Goal: Task Accomplishment & Management: Use online tool/utility

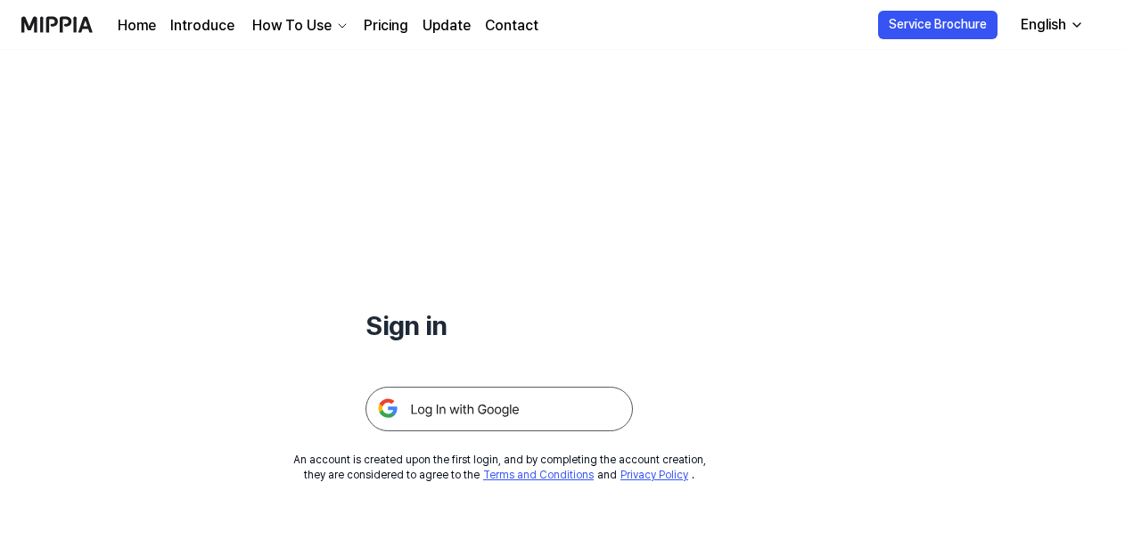
click at [869, 264] on div "Sign in An account is created upon the first login, and by completing the accou…" at bounding box center [499, 266] width 999 height 433
click at [513, 410] on img at bounding box center [500, 409] width 268 height 45
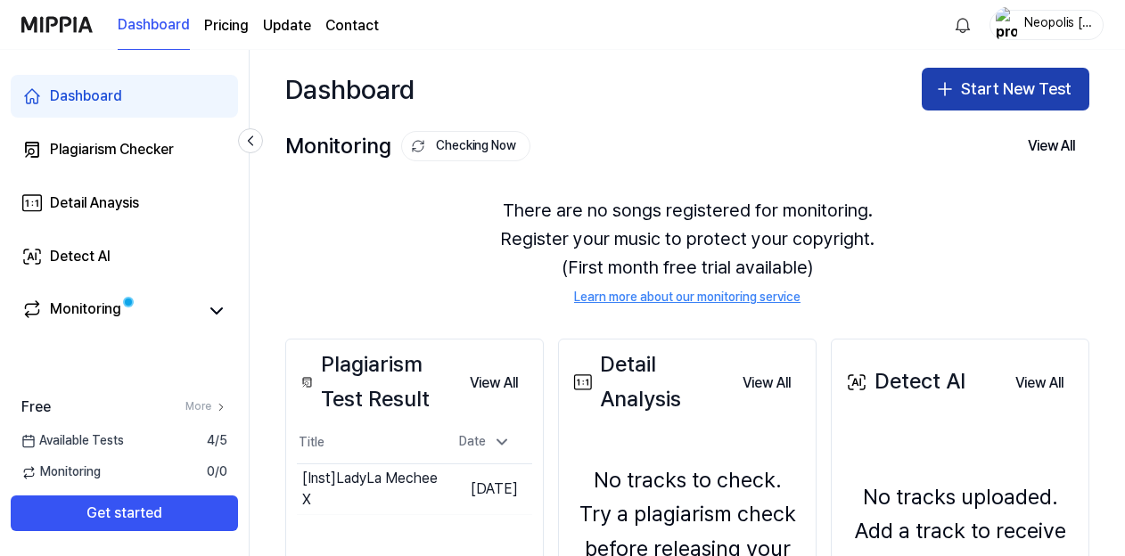
click at [979, 87] on button "Start New Test" at bounding box center [1006, 89] width 168 height 43
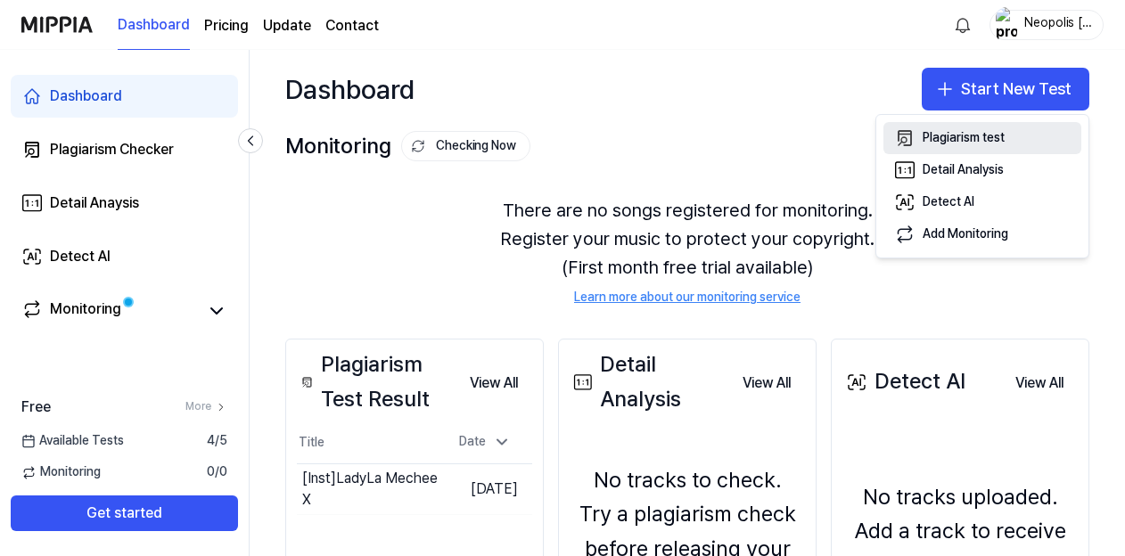
click at [960, 141] on div "Plagiarism test" at bounding box center [964, 138] width 82 height 18
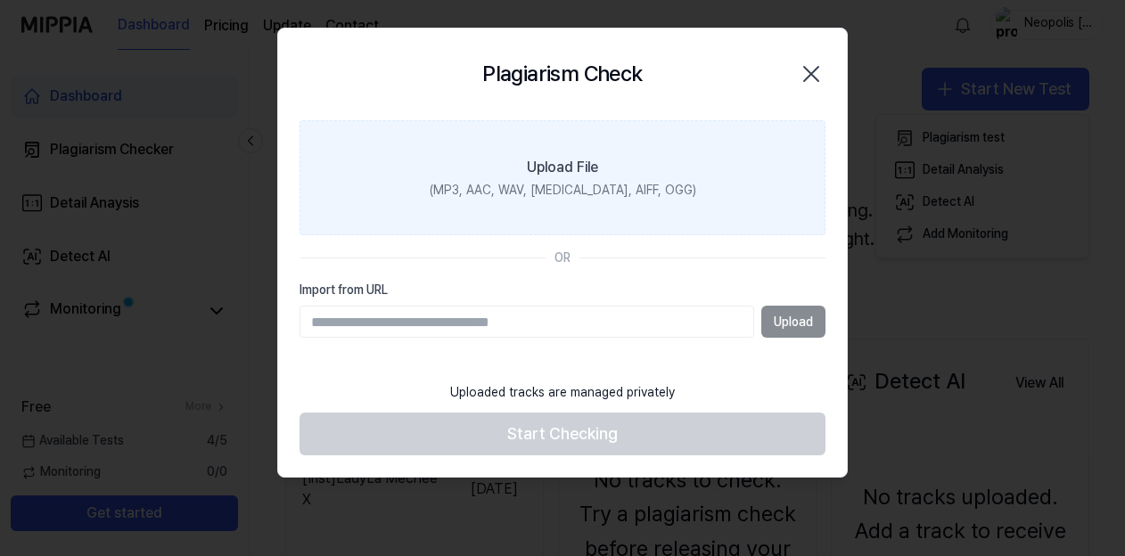
click at [582, 179] on label "Upload File (MP3, AAC, WAV, [MEDICAL_DATA], AIFF, OGG)" at bounding box center [563, 178] width 526 height 116
click at [0, 0] on input "Upload File (MP3, AAC, WAV, [MEDICAL_DATA], AIFF, OGG)" at bounding box center [0, 0] width 0 height 0
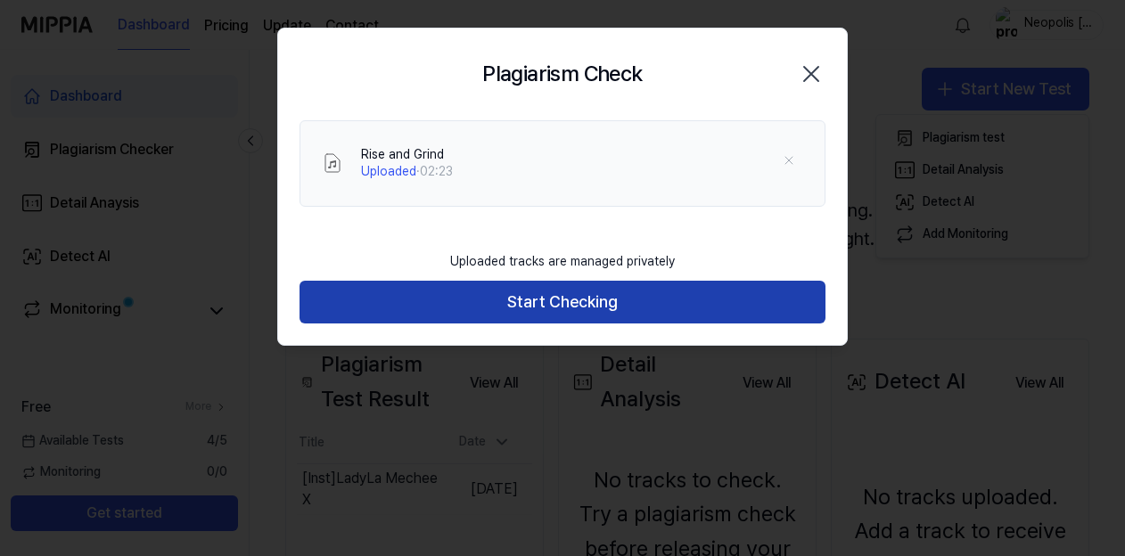
click at [725, 308] on button "Start Checking" at bounding box center [563, 302] width 526 height 43
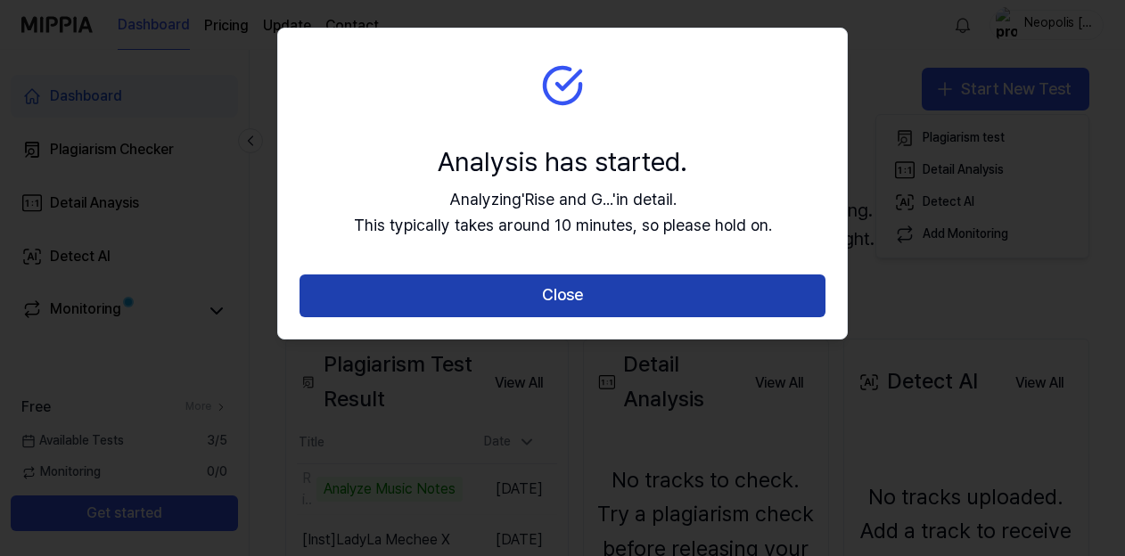
click at [668, 298] on button "Close" at bounding box center [563, 296] width 526 height 43
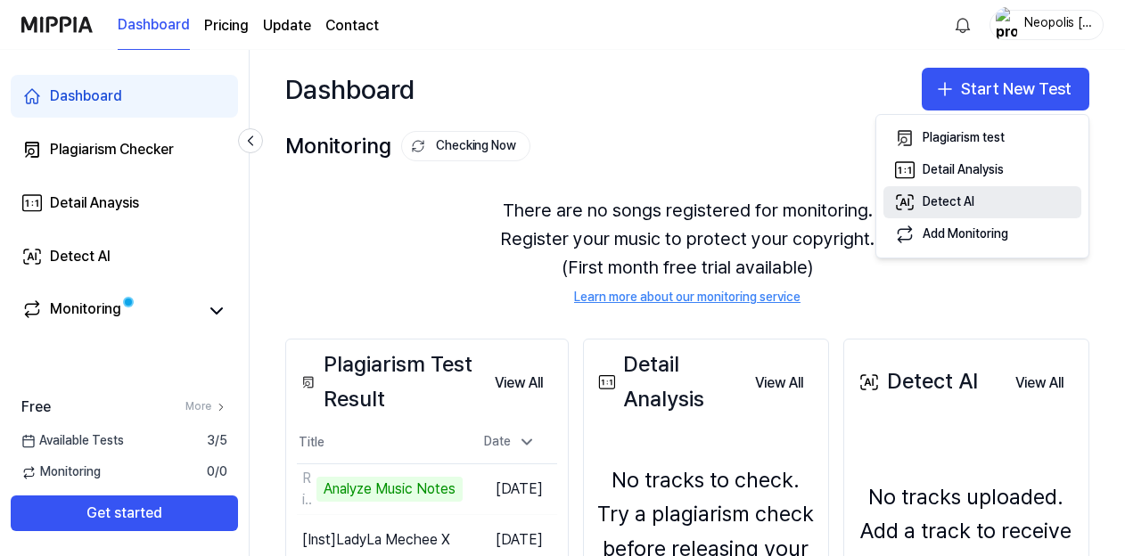
click at [929, 202] on div "Detect AI" at bounding box center [949, 203] width 52 height 18
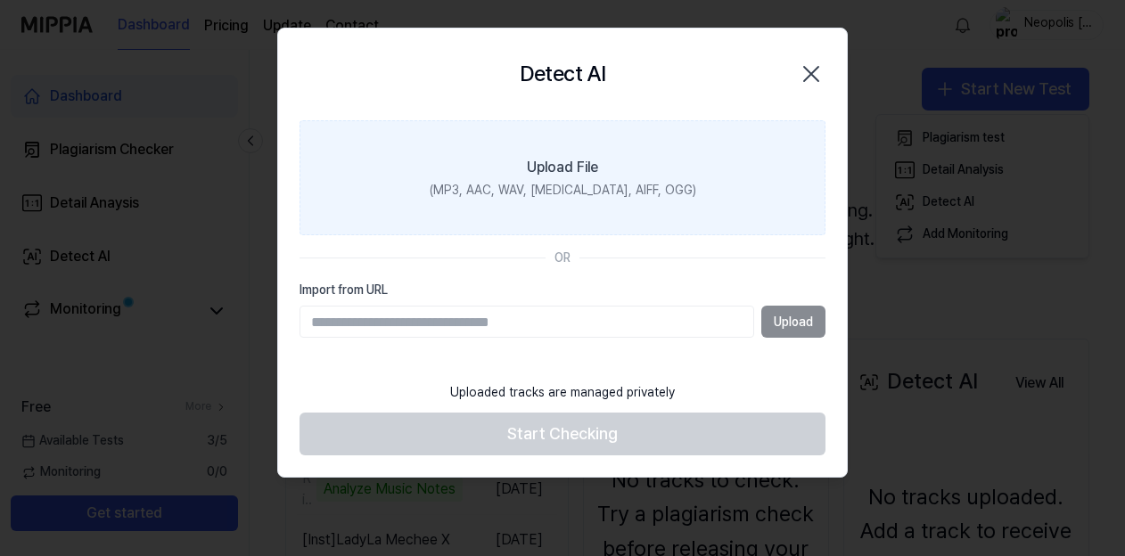
click at [563, 175] on div "Upload File" at bounding box center [562, 167] width 71 height 21
click at [0, 0] on input "Upload File (MP3, AAC, WAV, [MEDICAL_DATA], AIFF, OGG)" at bounding box center [0, 0] width 0 height 0
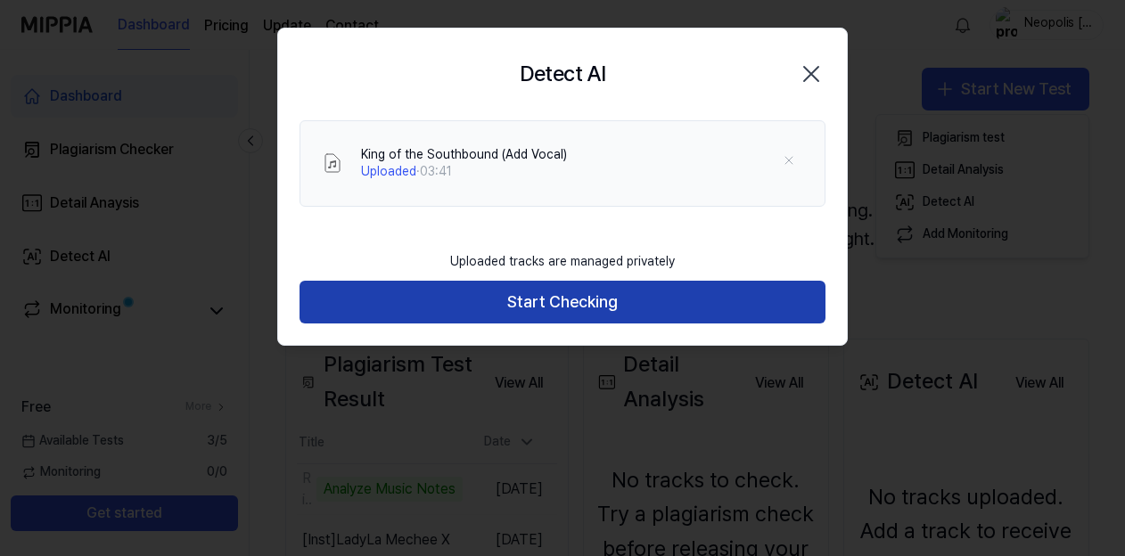
click at [774, 316] on button "Start Checking" at bounding box center [563, 302] width 526 height 43
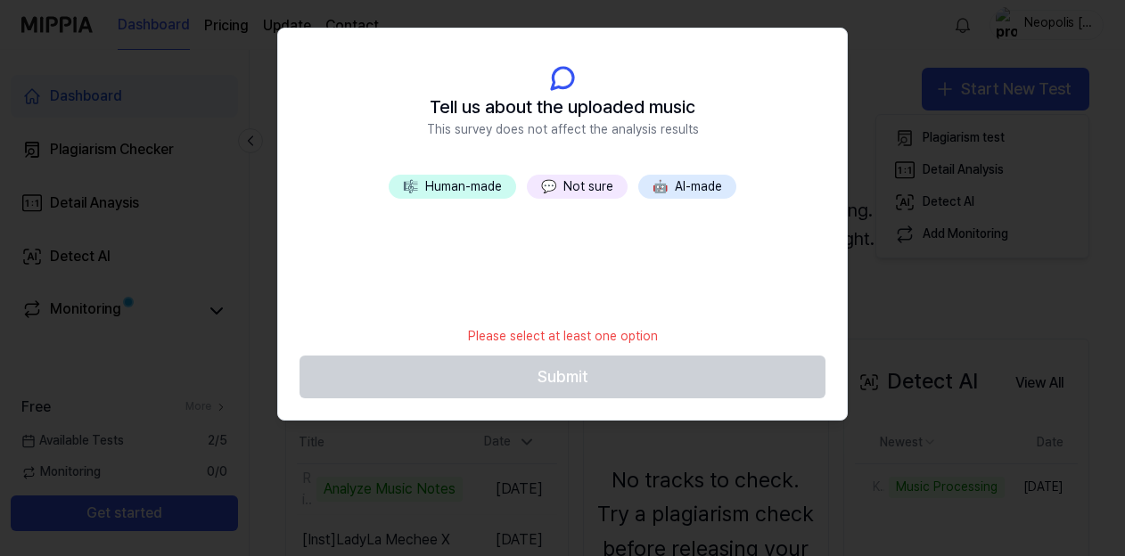
click at [599, 188] on button "💬 Not sure" at bounding box center [577, 187] width 101 height 25
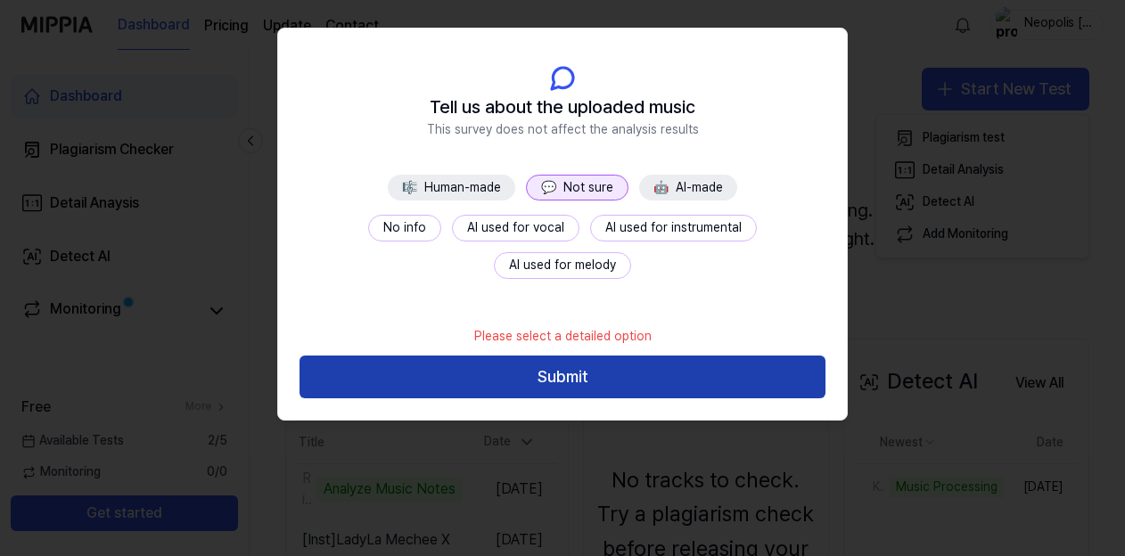
click at [598, 381] on button "Submit" at bounding box center [563, 377] width 526 height 43
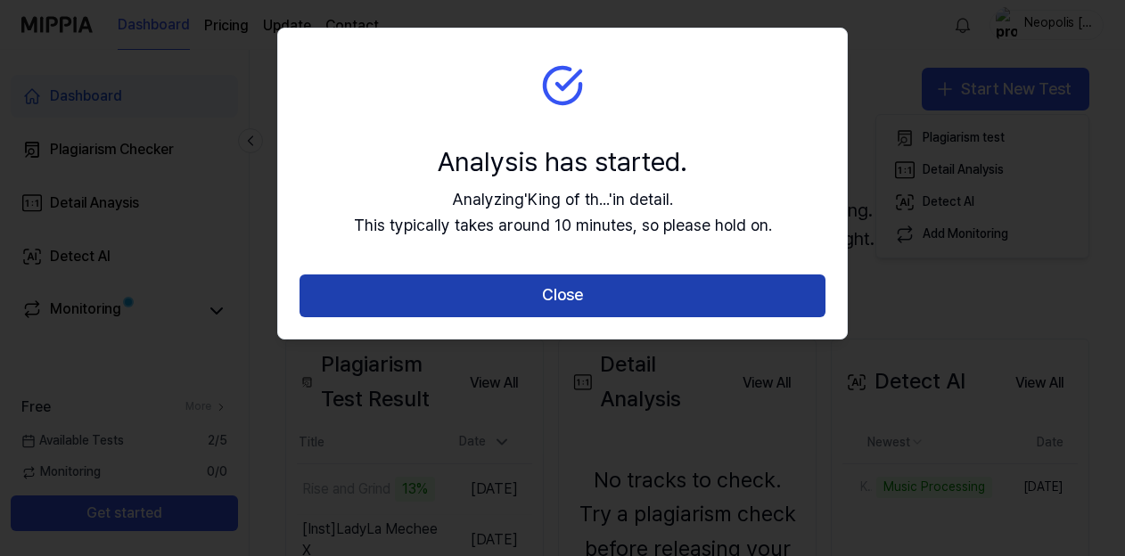
click at [586, 294] on button "Close" at bounding box center [563, 296] width 526 height 43
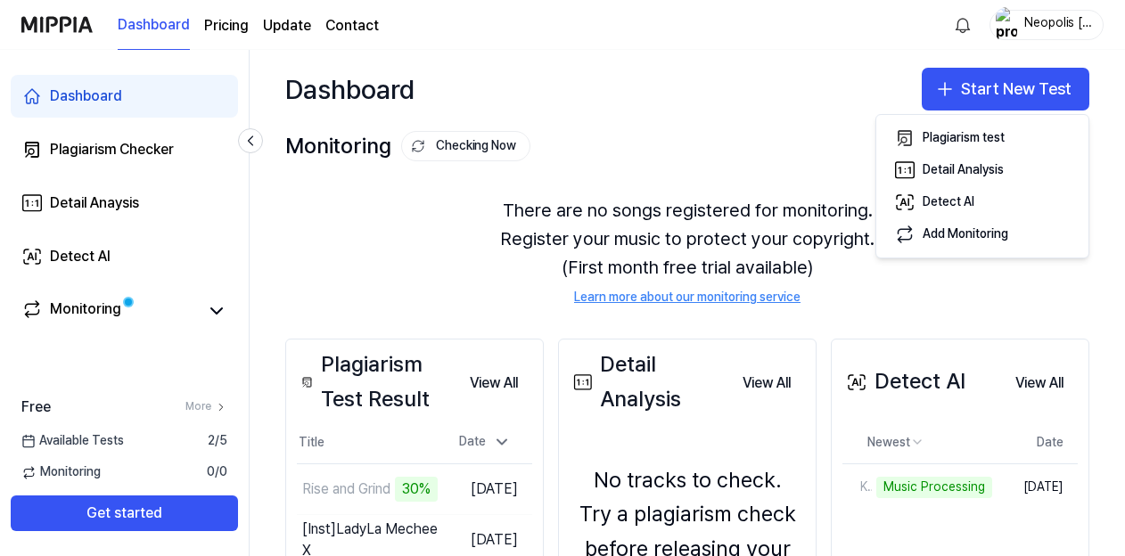
click at [432, 260] on div "There are no songs registered for monitoring. Register your music to protect yo…" at bounding box center [687, 251] width 804 height 153
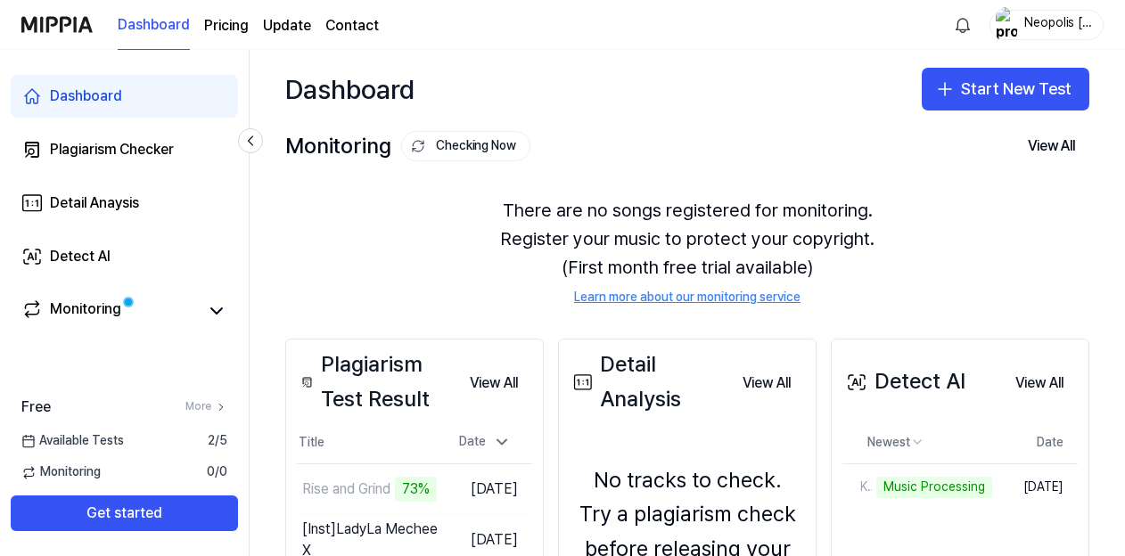
click at [737, 298] on link "Learn more about our monitoring service" at bounding box center [687, 298] width 227 height 18
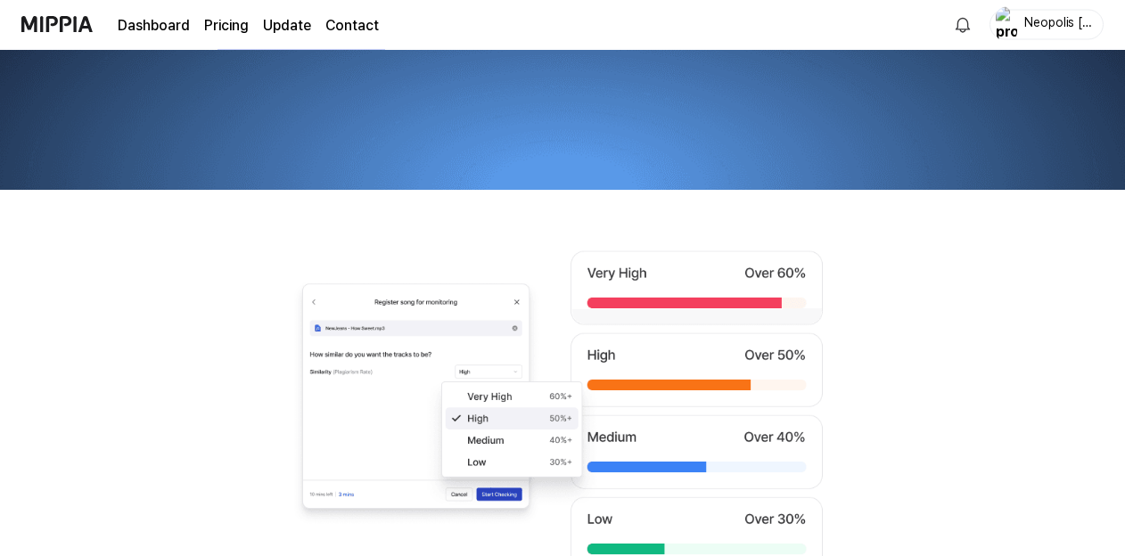
scroll to position [1798, 0]
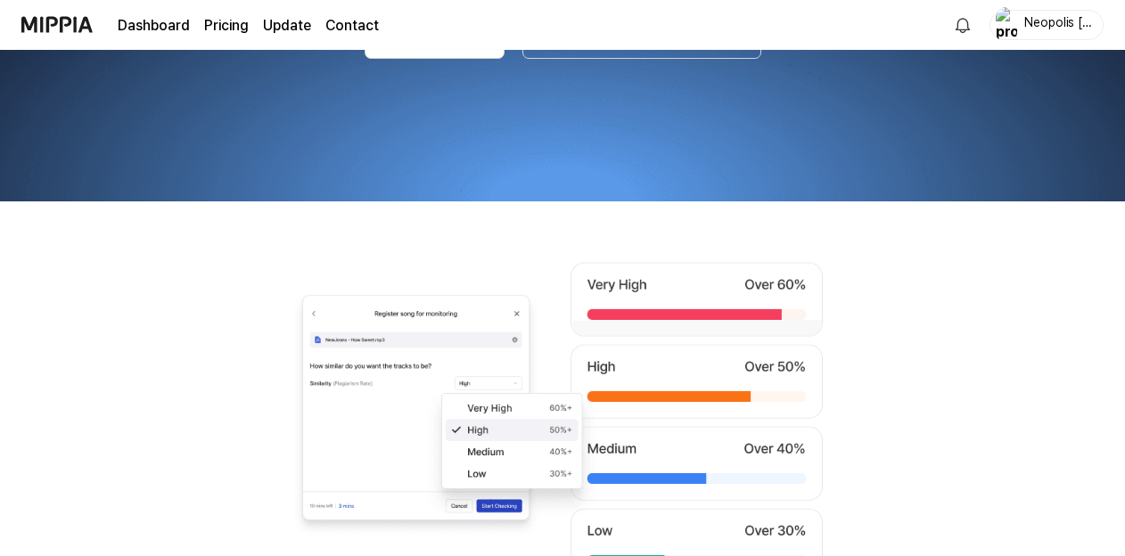
click at [219, 27] on page\) "Pricing" at bounding box center [226, 25] width 45 height 21
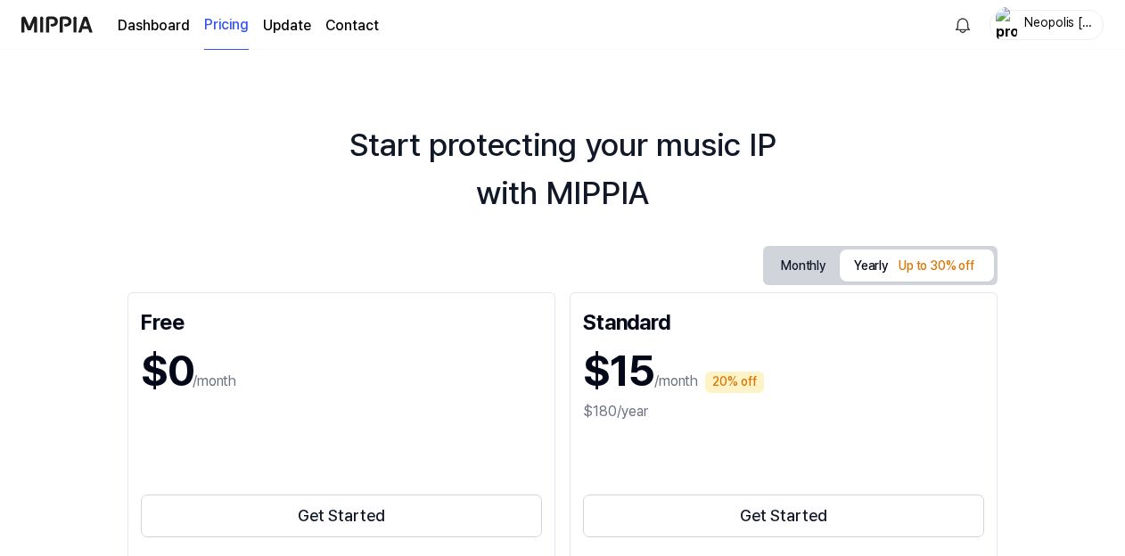
click at [785, 271] on button "Monthly" at bounding box center [803, 266] width 73 height 28
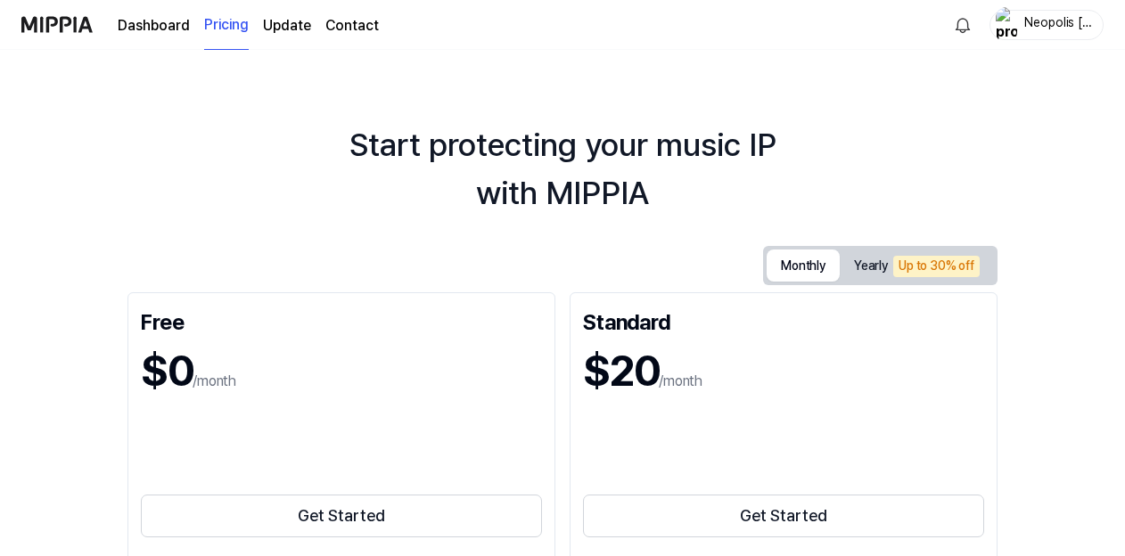
click at [692, 227] on div "Start protecting your music IP with MIPPIA Monthly Yearly Up to 30% off Free $0…" at bounding box center [562, 303] width 1125 height 507
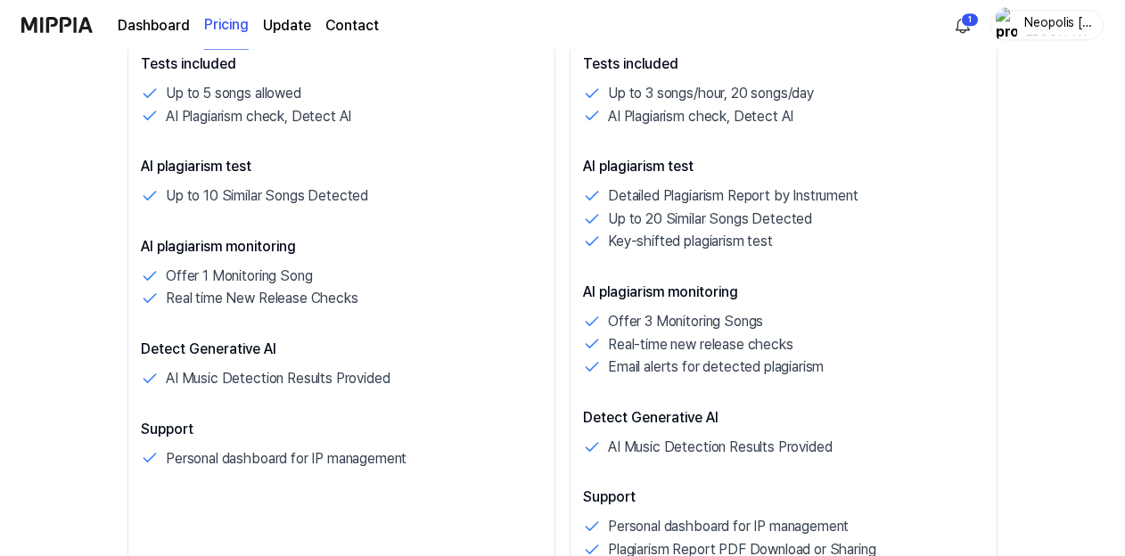
scroll to position [514, 0]
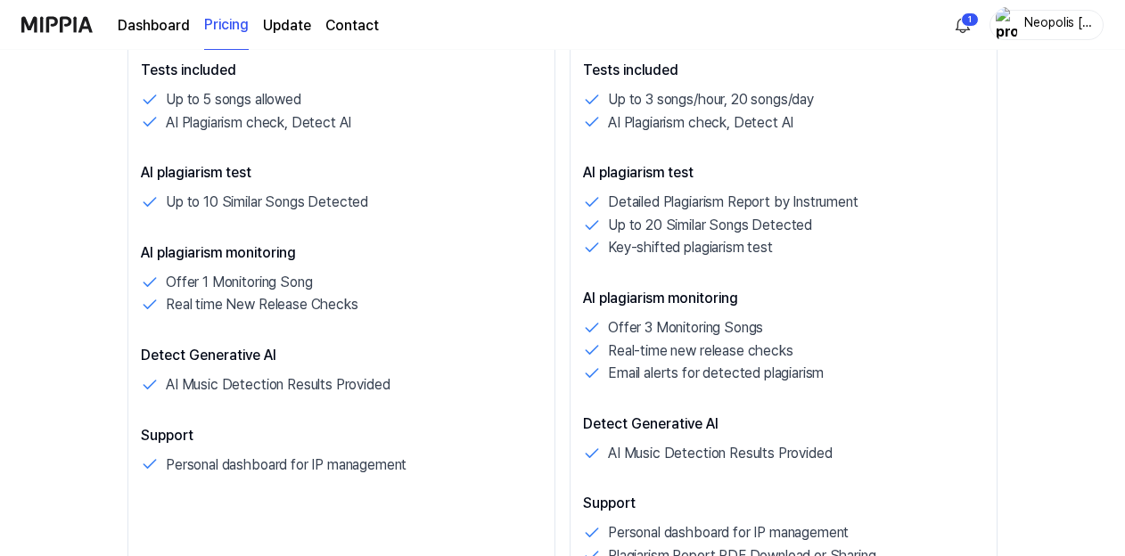
scroll to position [1798, 0]
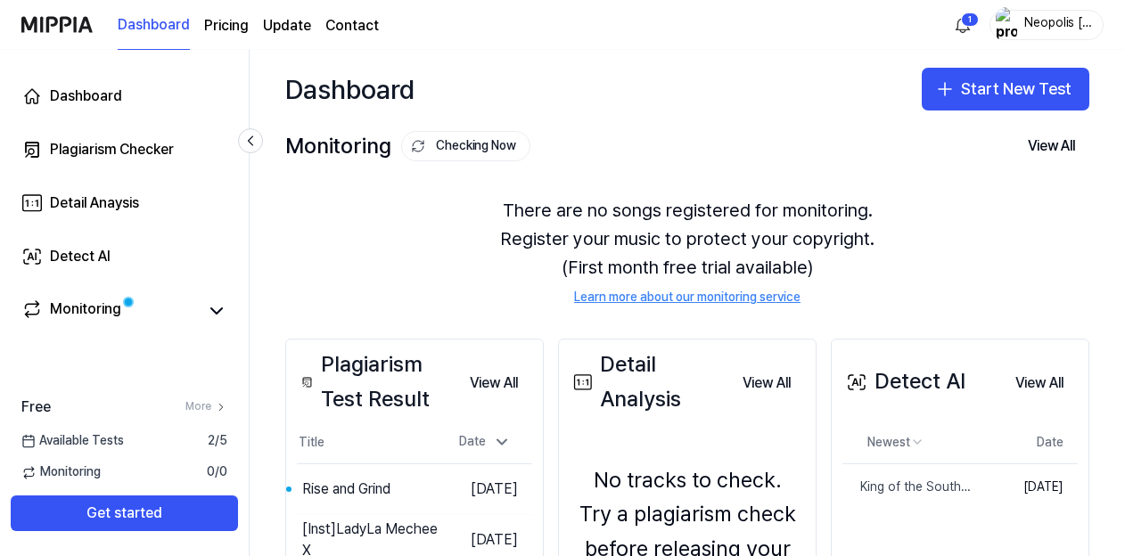
click at [323, 251] on div "There are no songs registered for monitoring. Register your music to protect yo…" at bounding box center [687, 251] width 804 height 153
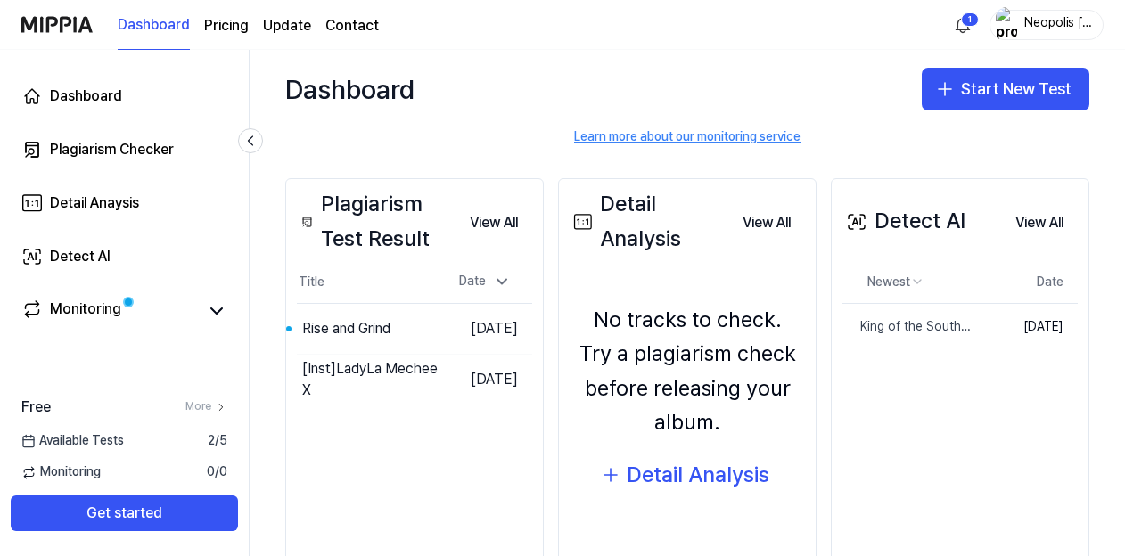
scroll to position [202, 0]
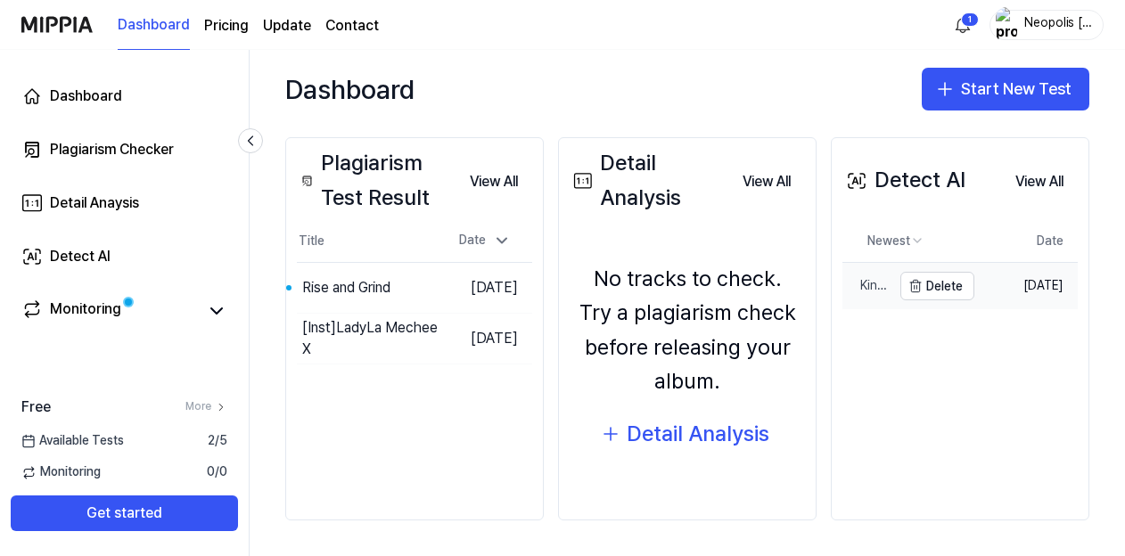
click at [866, 280] on div "King of the Southbound (Add Vocal)" at bounding box center [867, 286] width 49 height 18
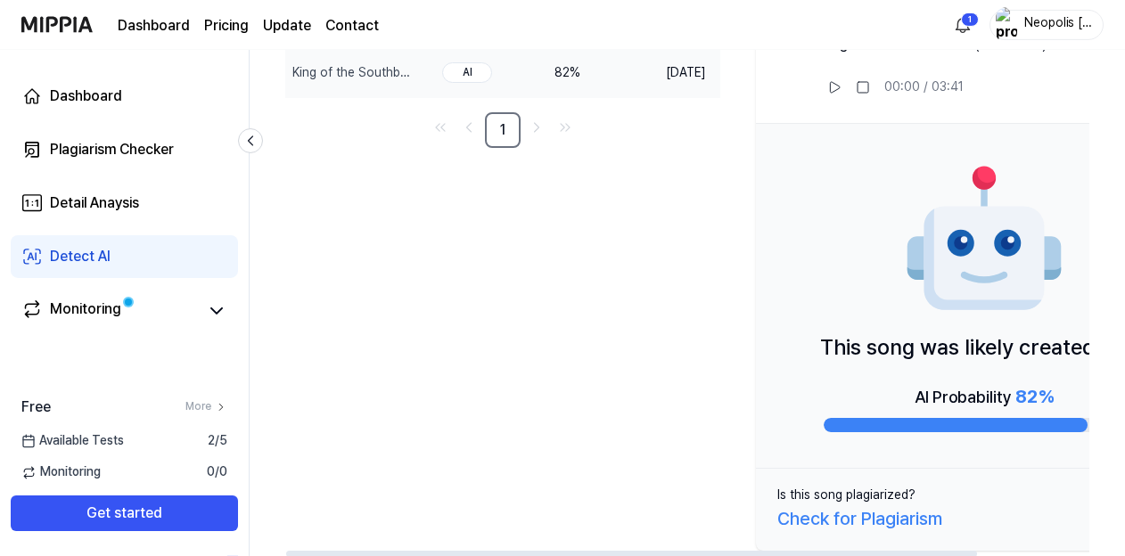
scroll to position [200, 0]
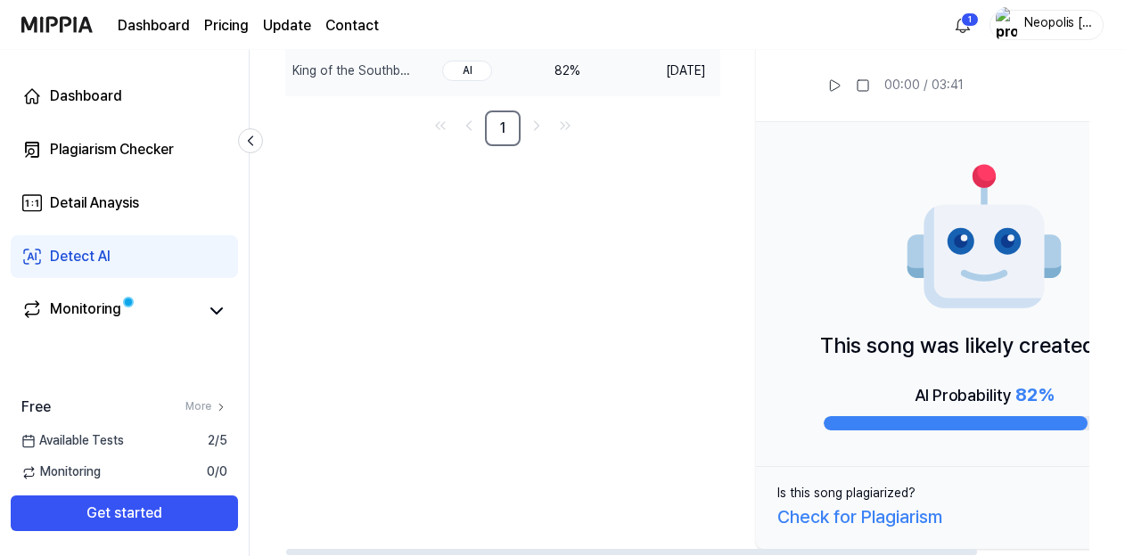
click at [650, 437] on div "Newest AI Detect AI Probability Date King of the Southbound (Add Vocal) Delete …" at bounding box center [752, 280] width 935 height 553
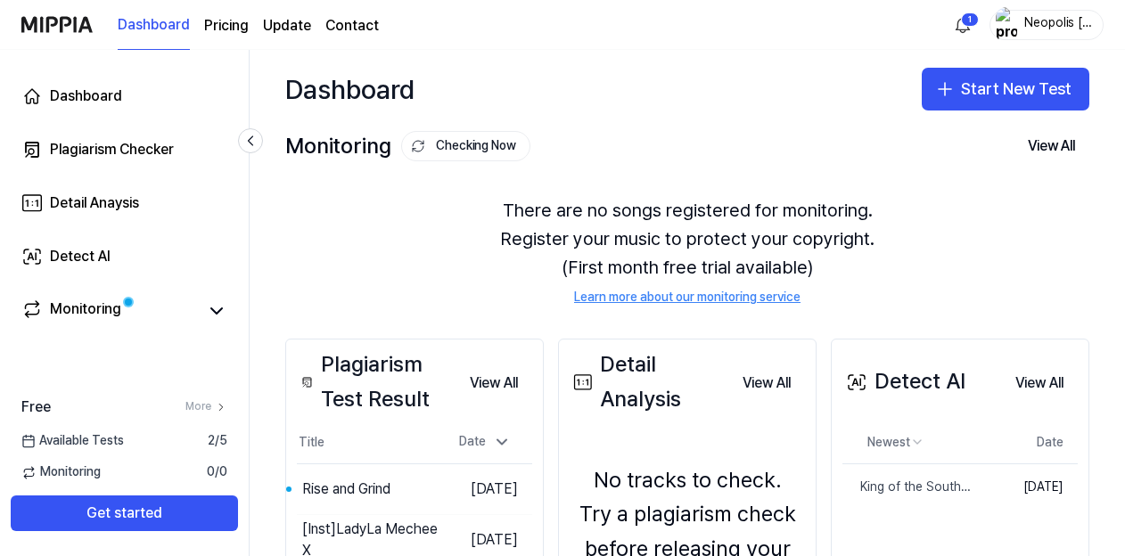
click at [379, 252] on div "There are no songs registered for monitoring. Register your music to protect yo…" at bounding box center [687, 251] width 804 height 153
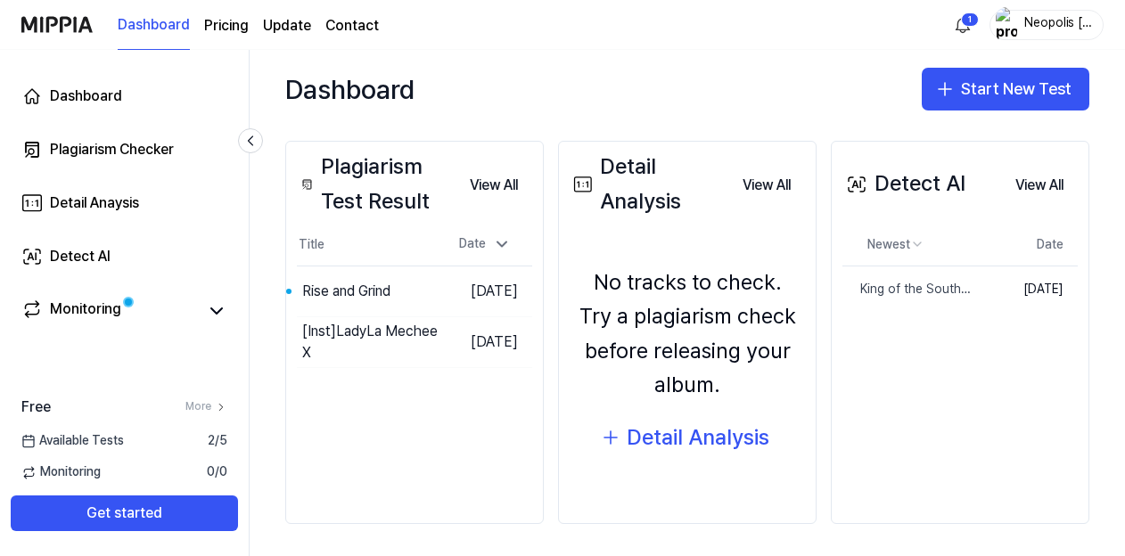
scroll to position [202, 0]
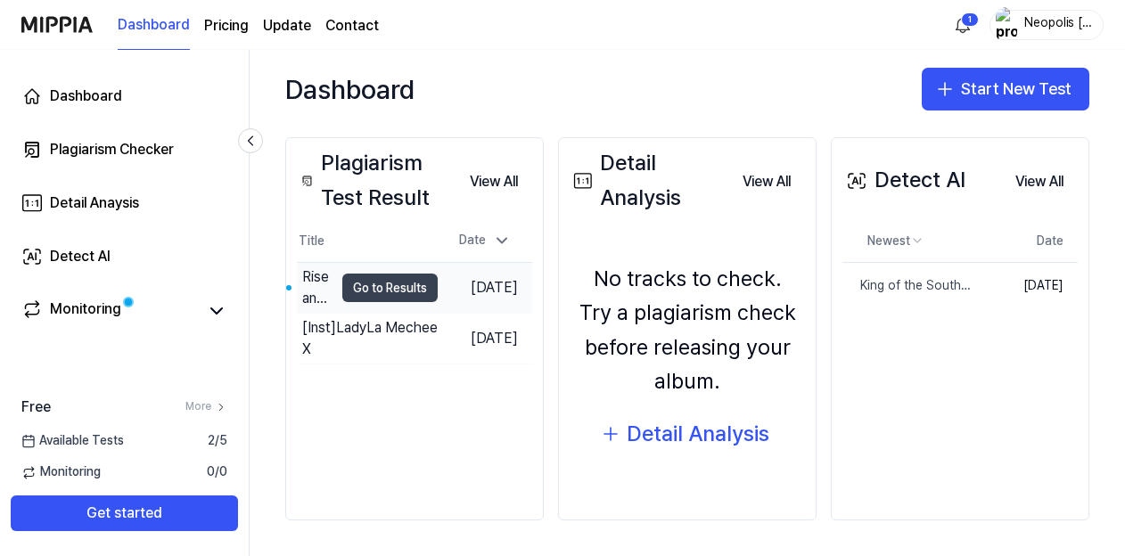
click at [390, 295] on button "Go to Results" at bounding box center [389, 288] width 95 height 29
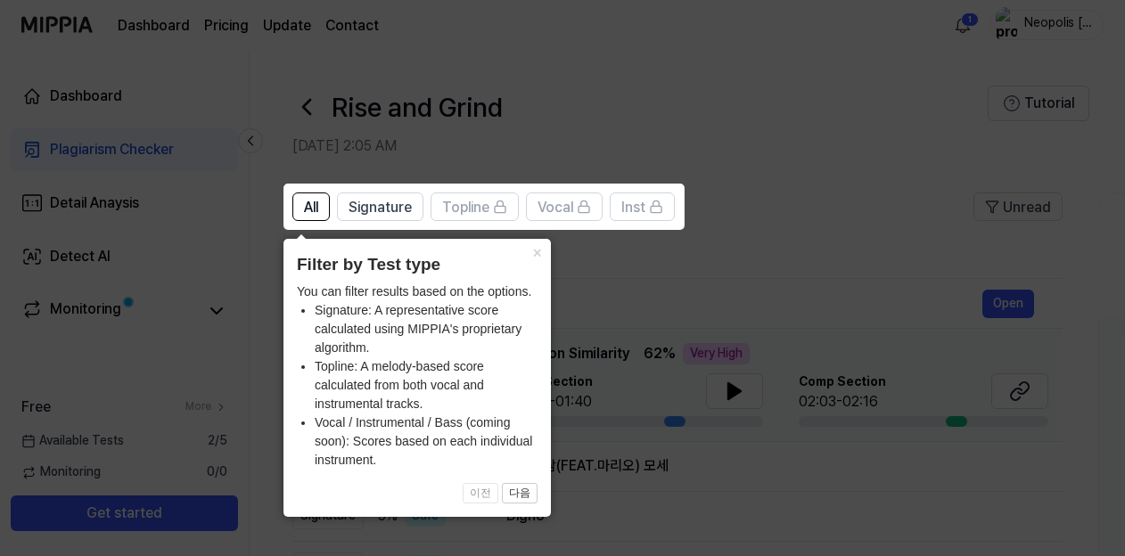
click at [747, 207] on icon at bounding box center [562, 278] width 1125 height 556
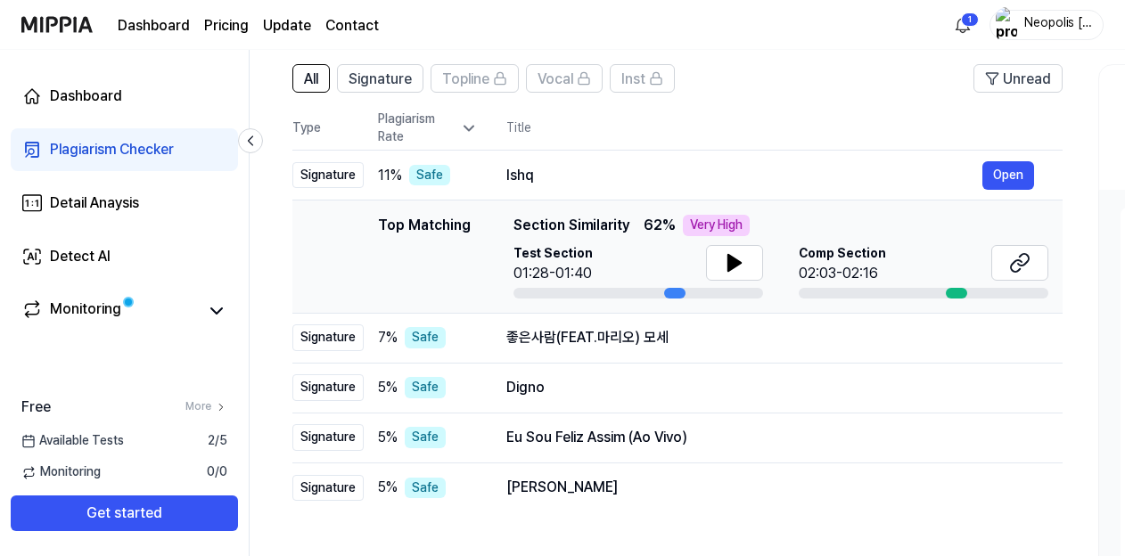
scroll to position [86, 0]
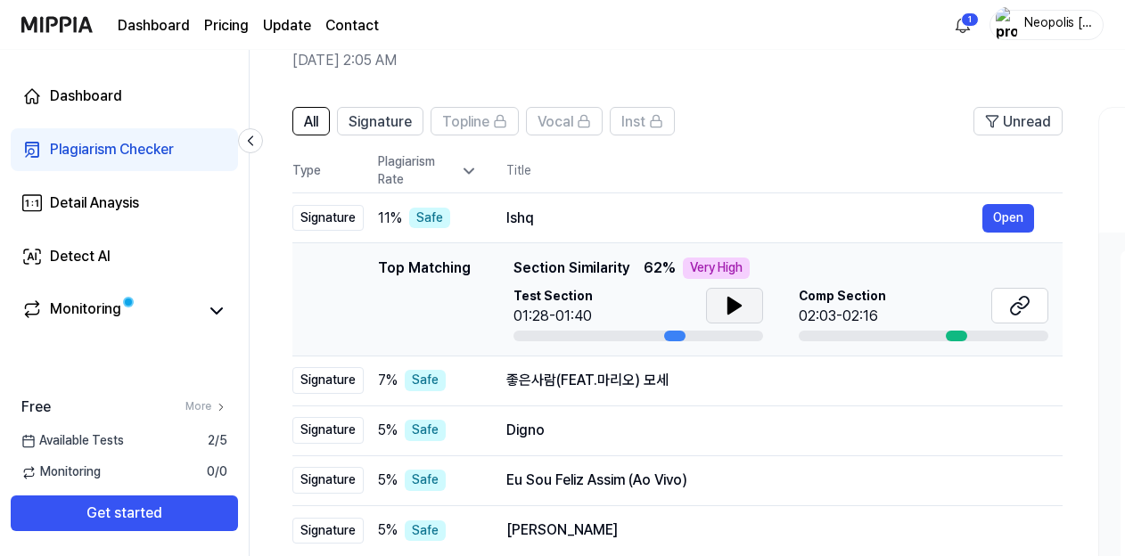
click at [734, 307] on icon at bounding box center [735, 306] width 12 height 16
click at [822, 215] on div "Ishq" at bounding box center [745, 218] width 476 height 21
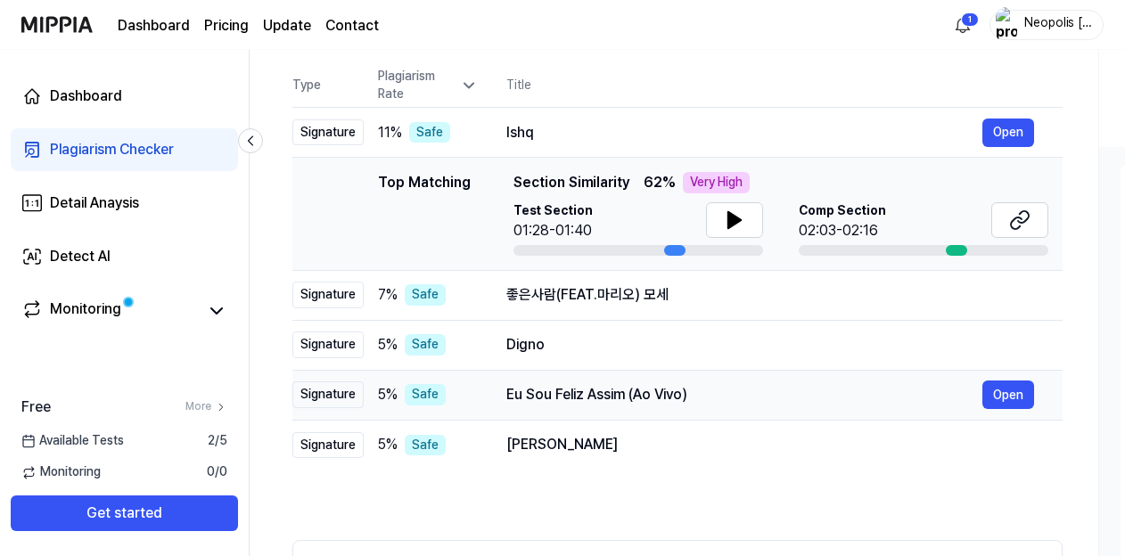
scroll to position [214, 0]
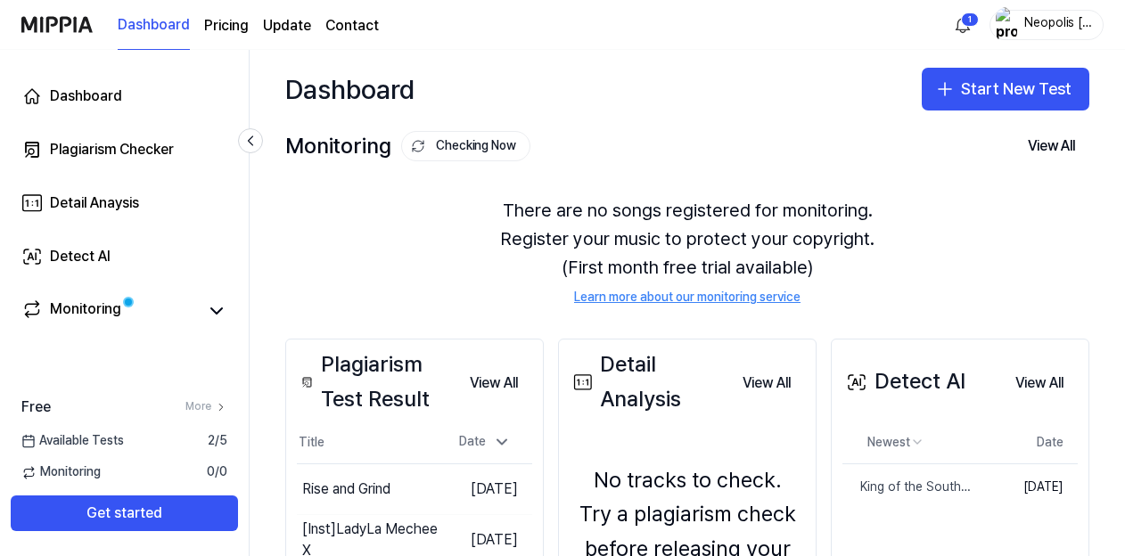
click at [390, 309] on div "Plagiarism Test Result View All Plagiarism Test Result Title Date Rise and Grin…" at bounding box center [688, 530] width 876 height 455
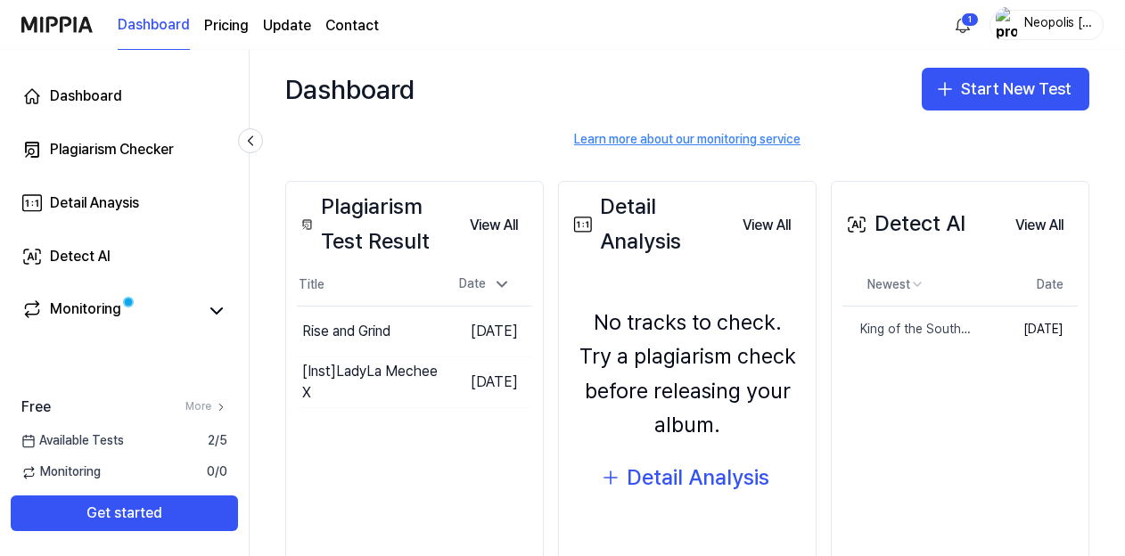
scroll to position [202, 0]
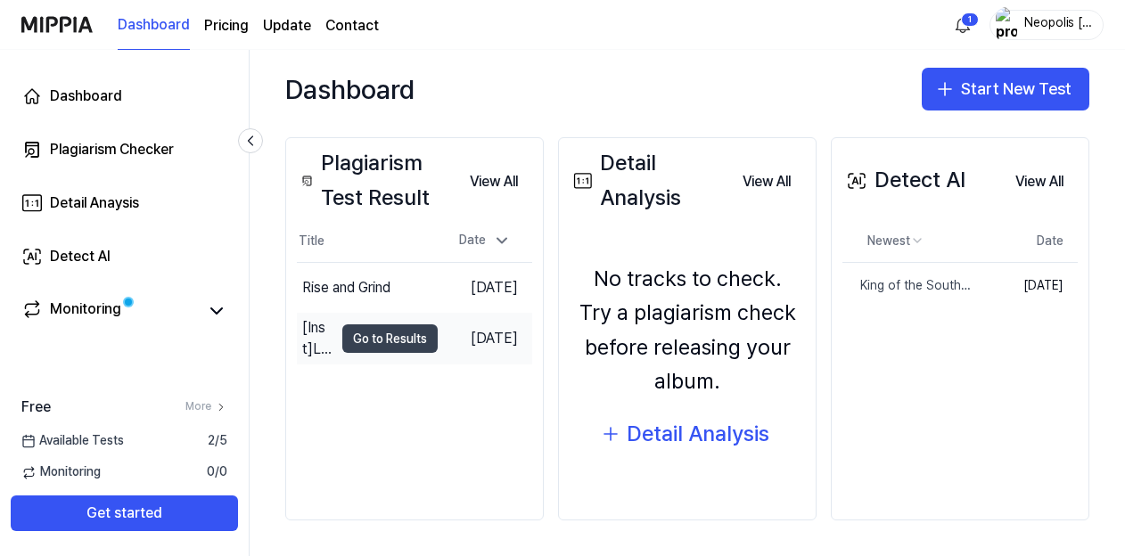
click at [394, 353] on button "Go to Results" at bounding box center [389, 339] width 95 height 29
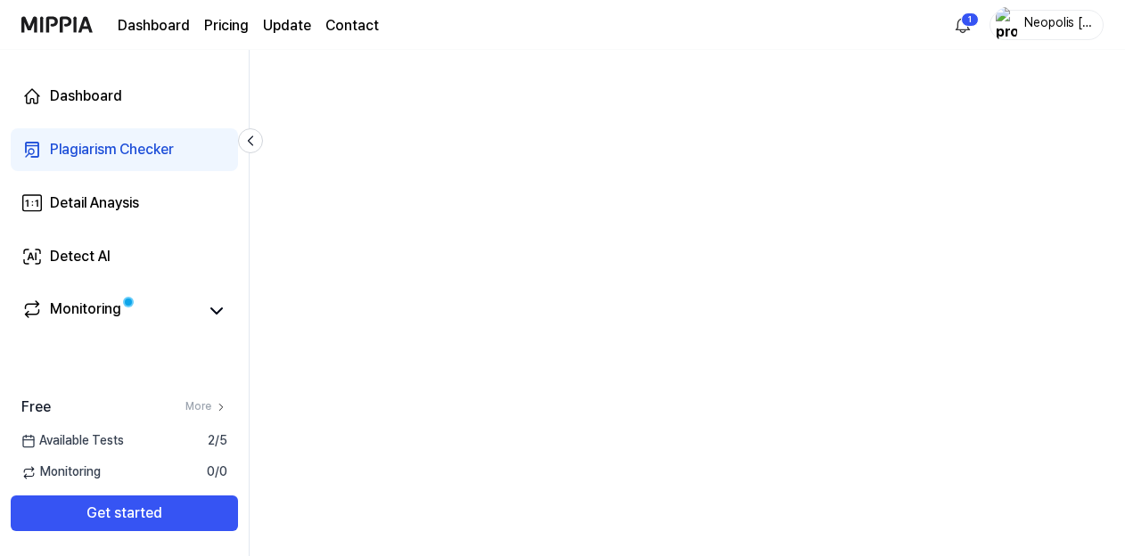
click at [578, 152] on div at bounding box center [688, 303] width 876 height 507
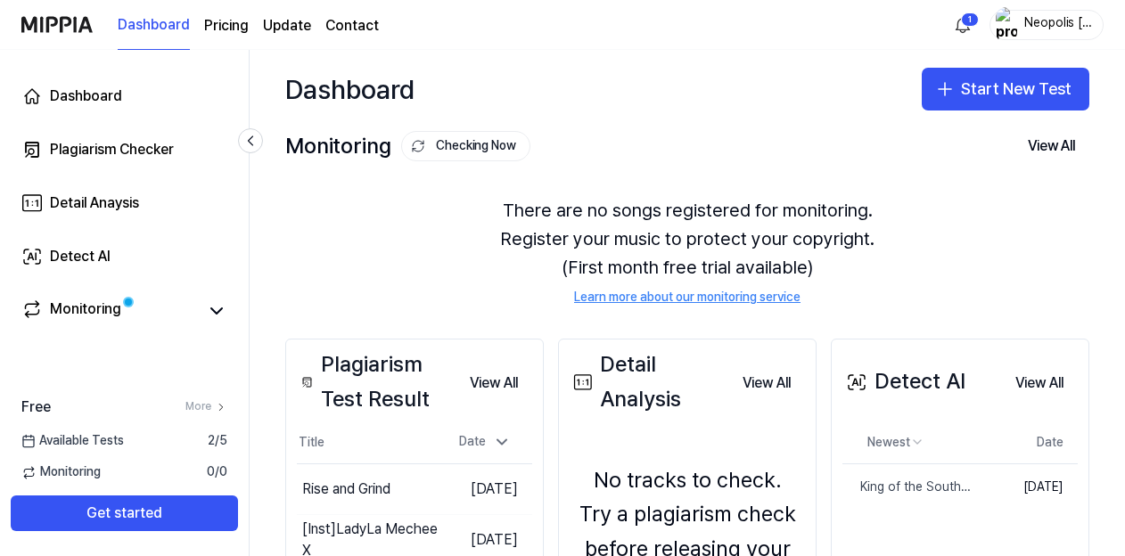
click at [375, 225] on div "There are no songs registered for monitoring. Register your music to protect yo…" at bounding box center [687, 251] width 804 height 153
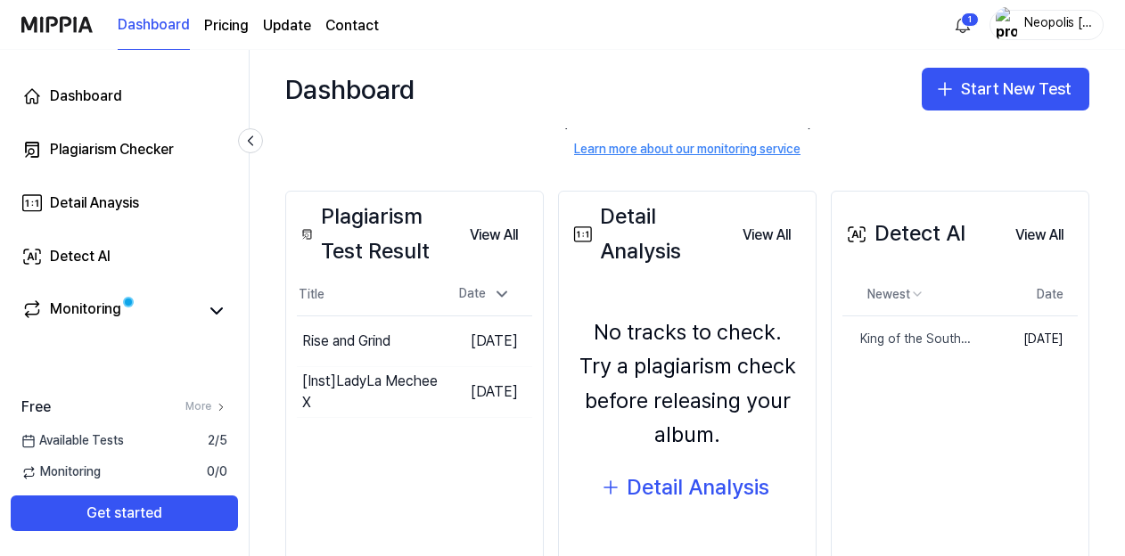
scroll to position [95, 0]
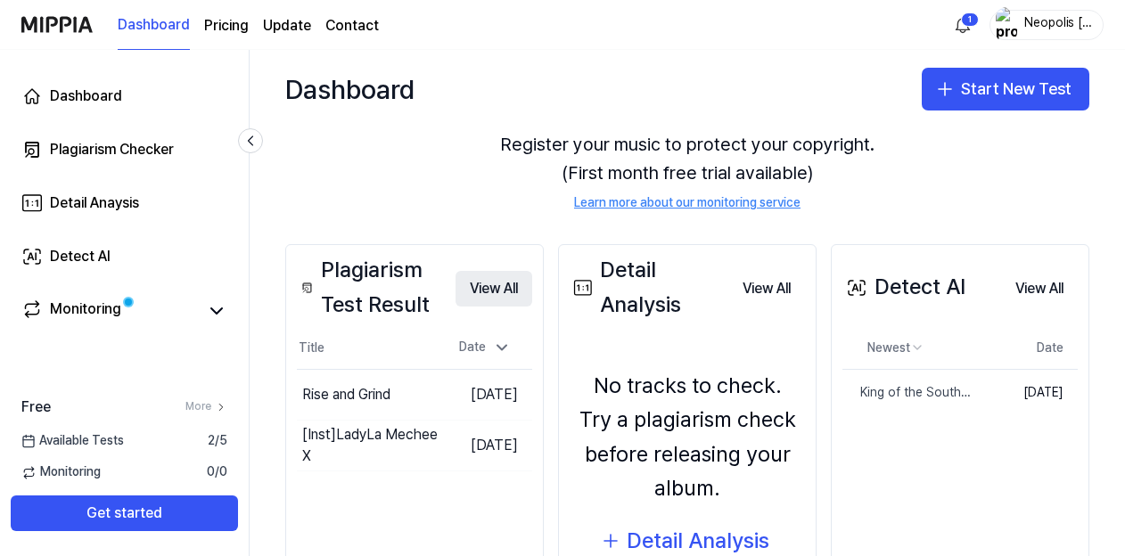
click at [499, 289] on button "View All" at bounding box center [494, 289] width 77 height 36
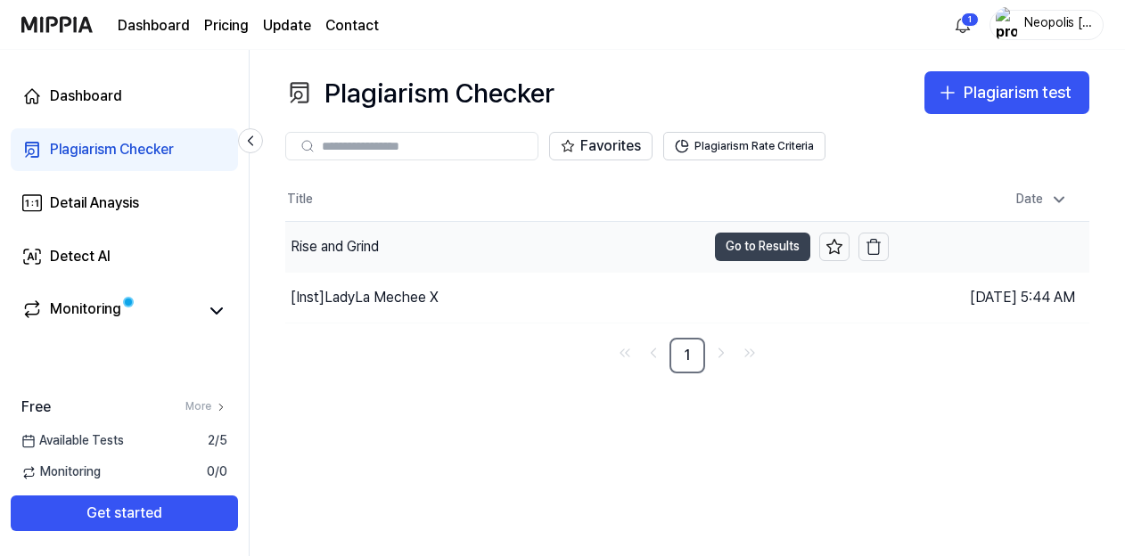
click at [767, 247] on button "Go to Results" at bounding box center [762, 247] width 95 height 29
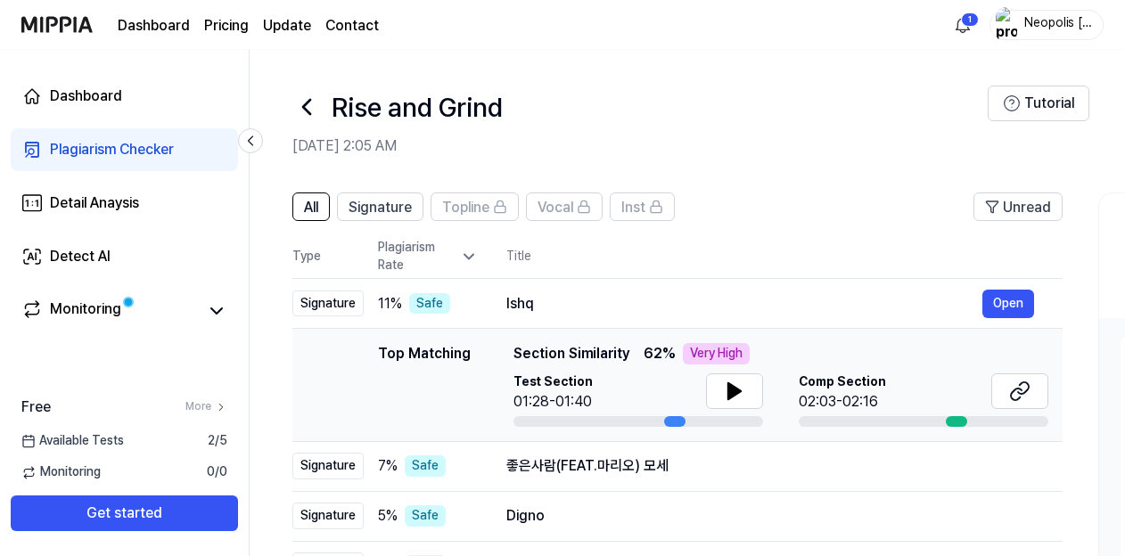
click at [763, 198] on header "All Signature Topline Vocal Inst Unread" at bounding box center [678, 214] width 771 height 43
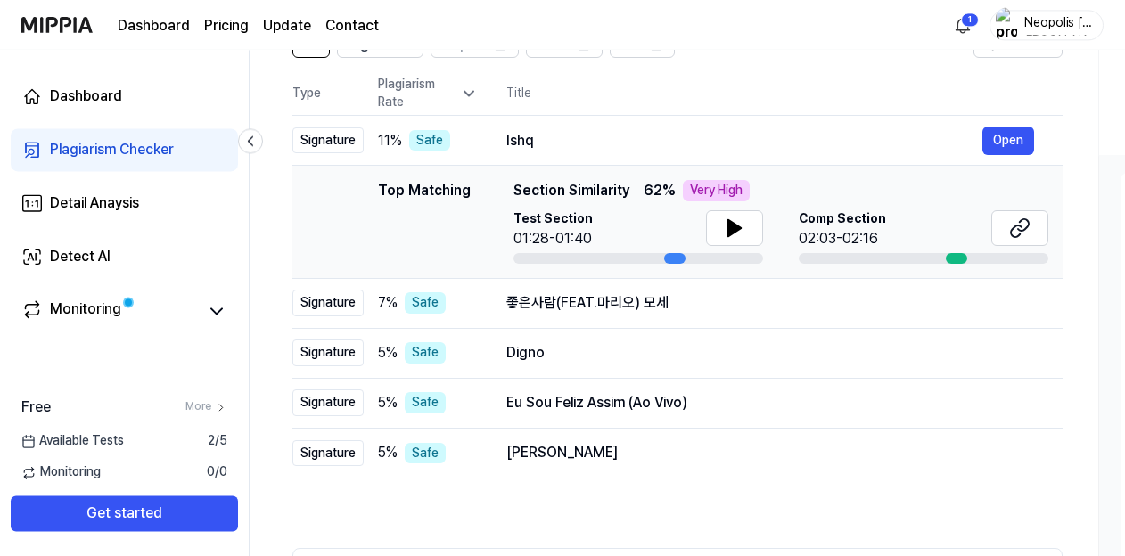
scroll to position [171, 0]
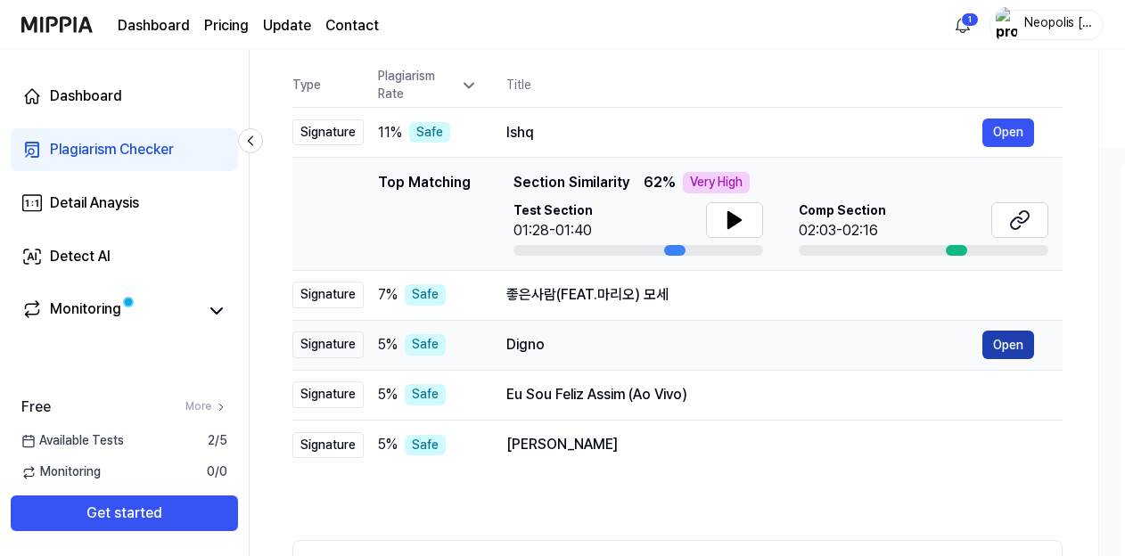
click at [1009, 348] on button "Open" at bounding box center [1009, 345] width 52 height 29
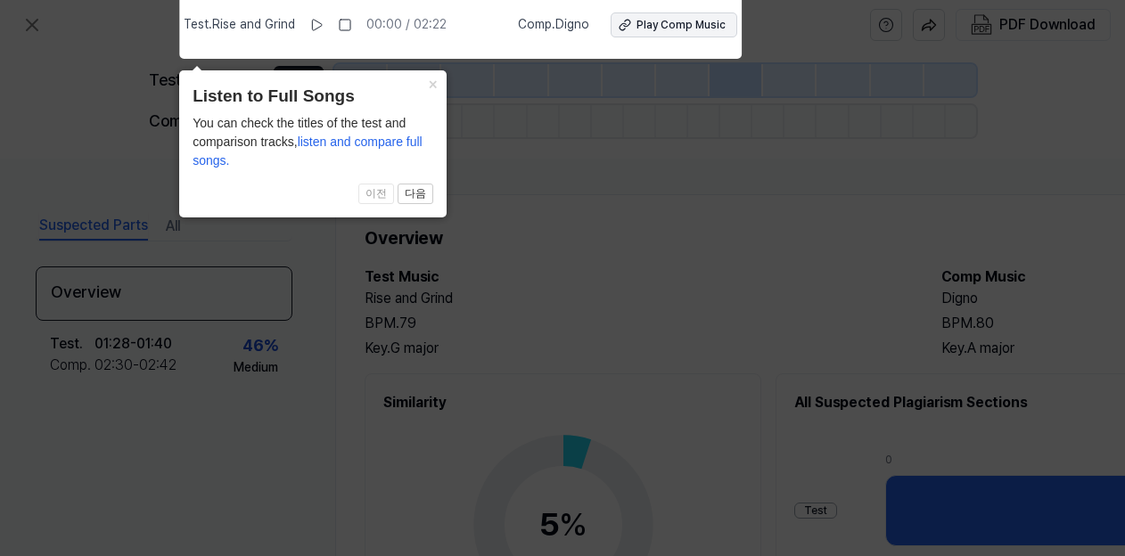
click at [675, 29] on div "Play Comp Music" at bounding box center [681, 25] width 89 height 15
click at [606, 123] on icon at bounding box center [562, 273] width 1125 height 565
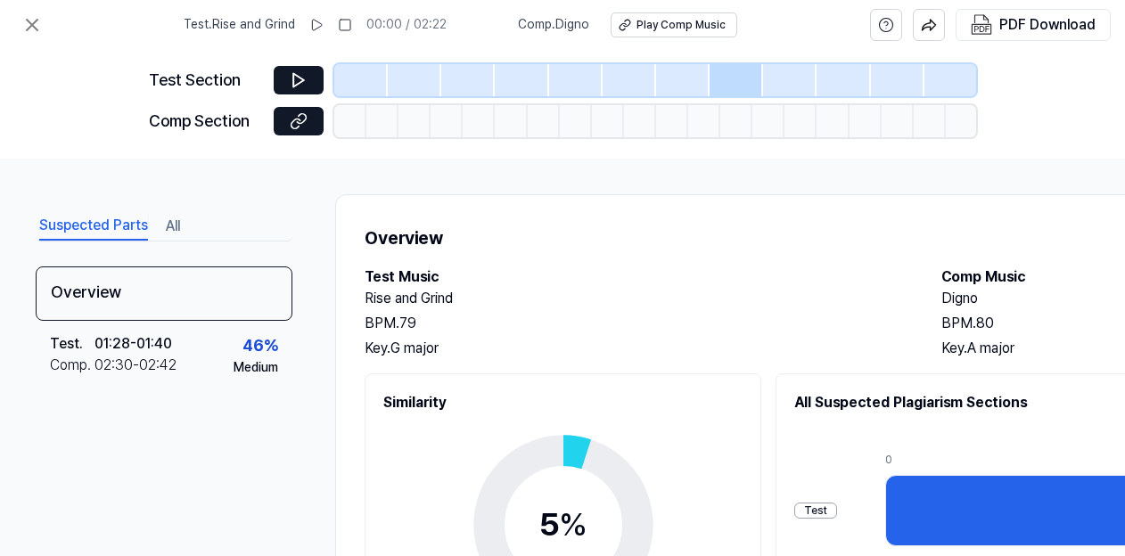
click at [457, 268] on h2 "Test Music" at bounding box center [635, 277] width 541 height 21
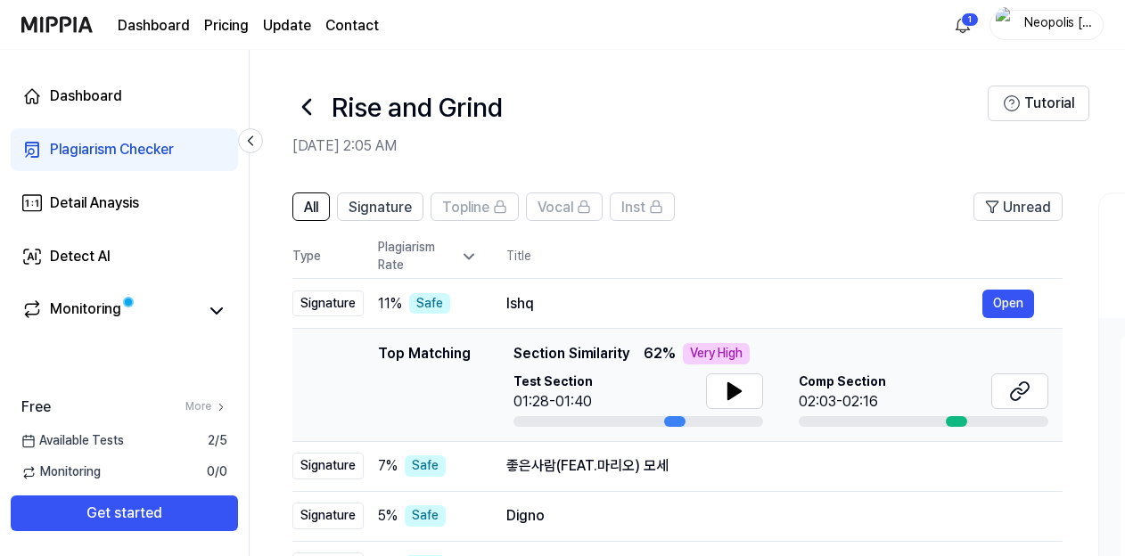
scroll to position [171, 0]
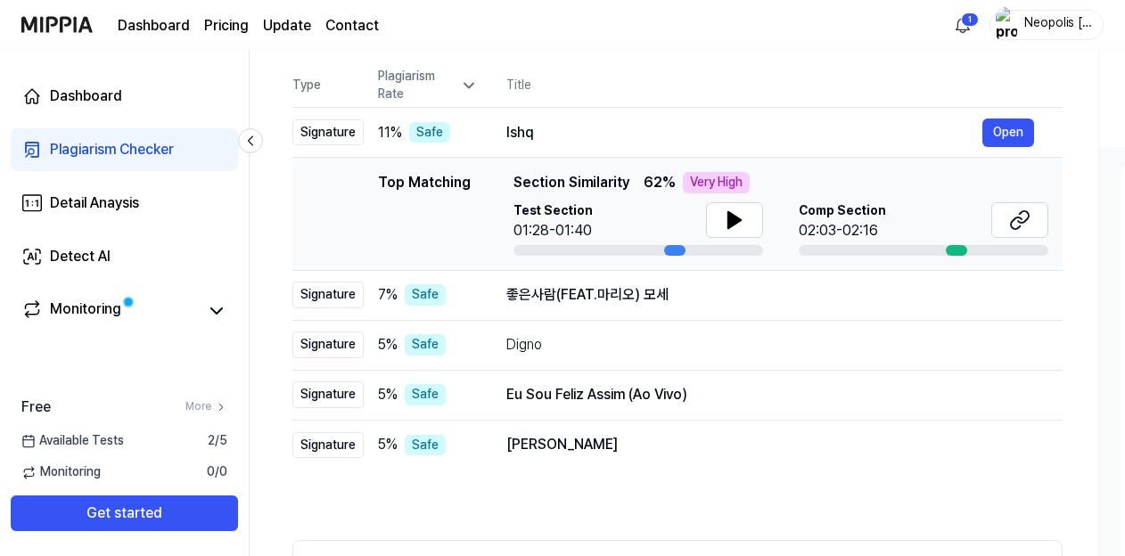
click at [265, 112] on div "All Signature Topline Vocal Inst Unread All Signature Topline Vocal Inst Type P…" at bounding box center [969, 366] width 1438 height 724
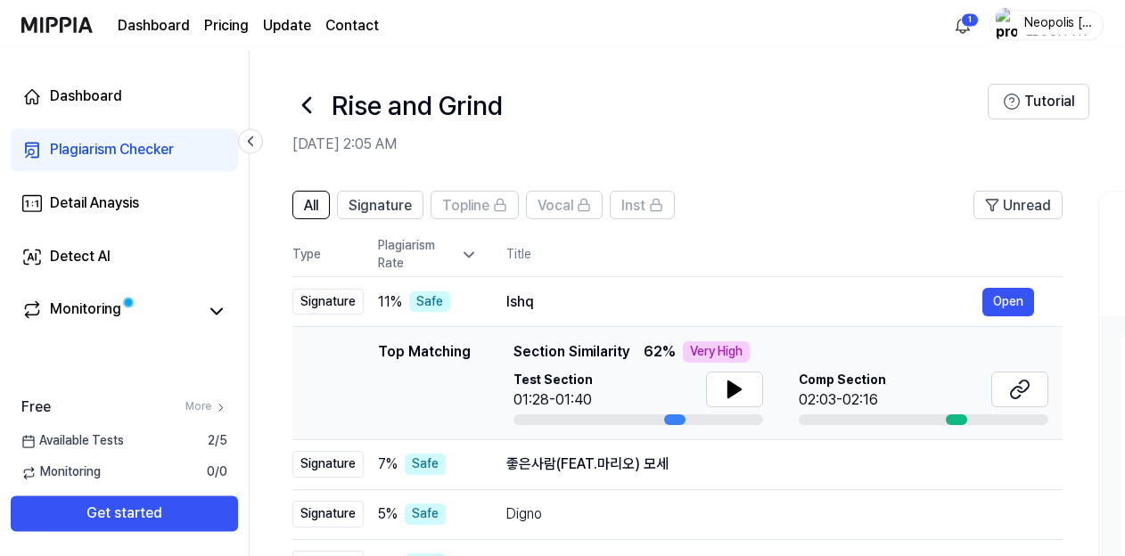
scroll to position [0, 0]
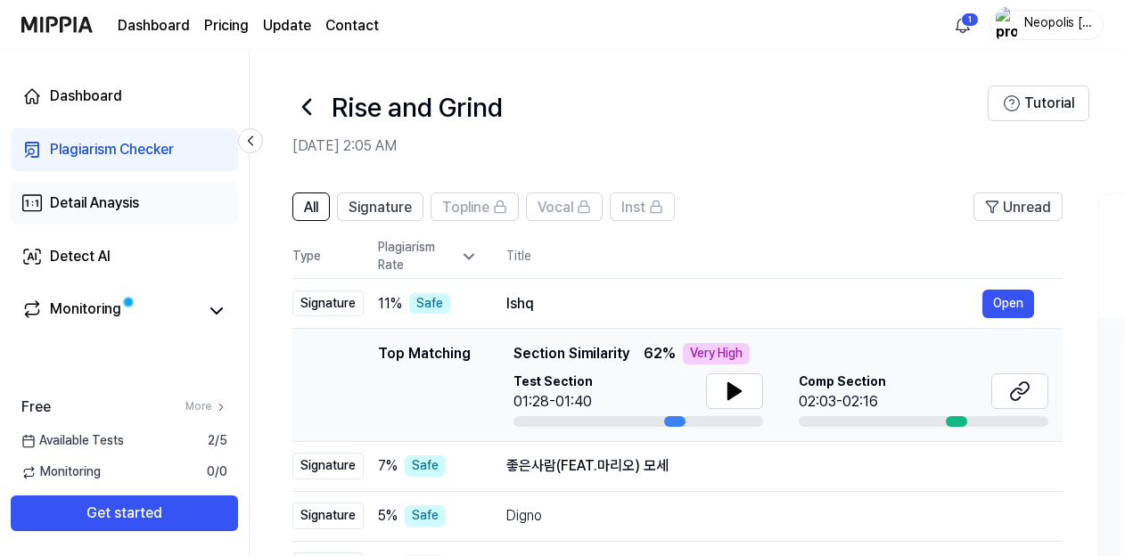
click at [131, 210] on div "Detail Anaysis" at bounding box center [94, 203] width 89 height 21
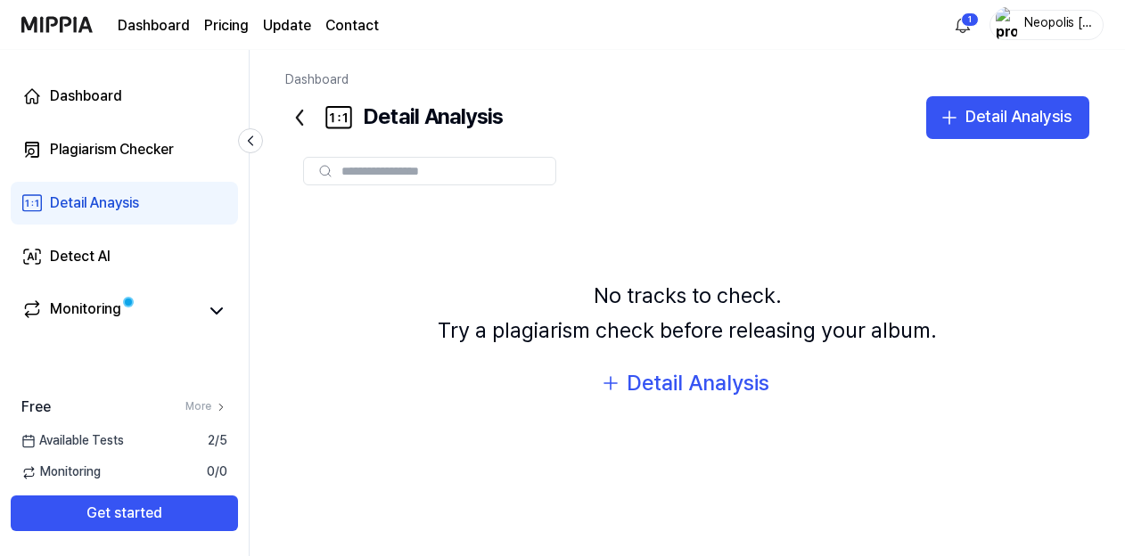
click at [447, 364] on div "No tracks to check. Try a plagiarism check before releasing your album. Detail …" at bounding box center [687, 342] width 804 height 278
click at [79, 255] on div "Detect AI" at bounding box center [80, 256] width 61 height 21
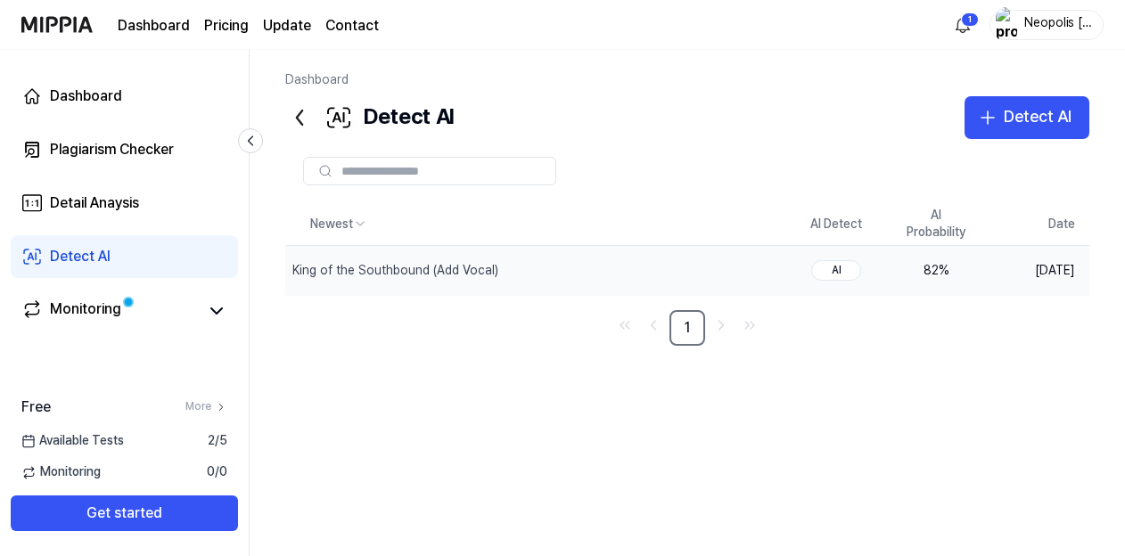
click at [947, 273] on div "82 %" at bounding box center [936, 271] width 71 height 18
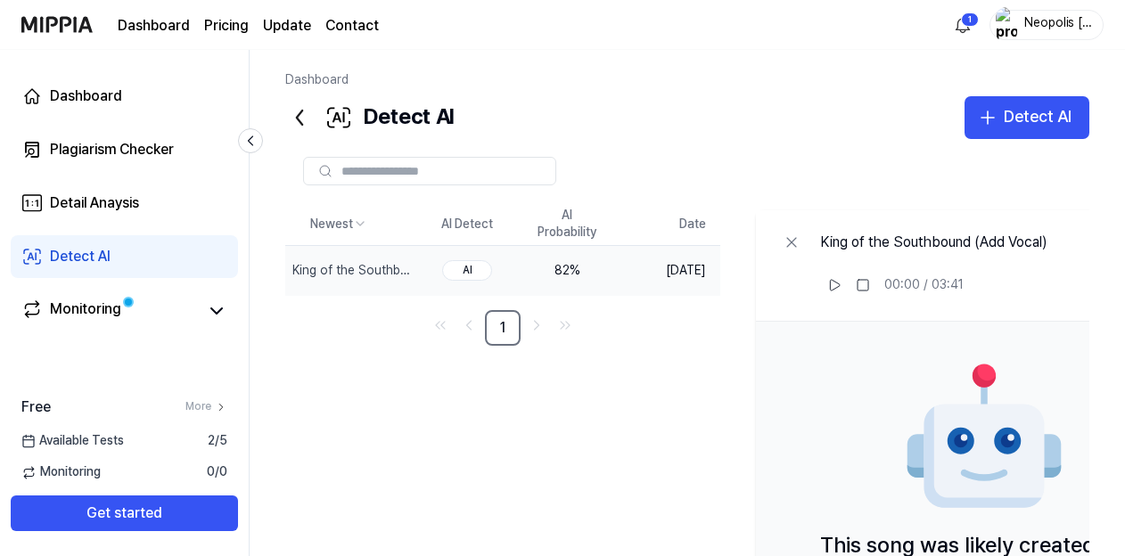
click at [702, 407] on div "Newest AI Detect AI Probability Date King of the Southbound (Add Vocal) Delete …" at bounding box center [752, 479] width 935 height 553
click at [738, 438] on div "Newest AI Detect AI Probability Date King of the Southbound (Add Vocal) Delete …" at bounding box center [752, 479] width 935 height 553
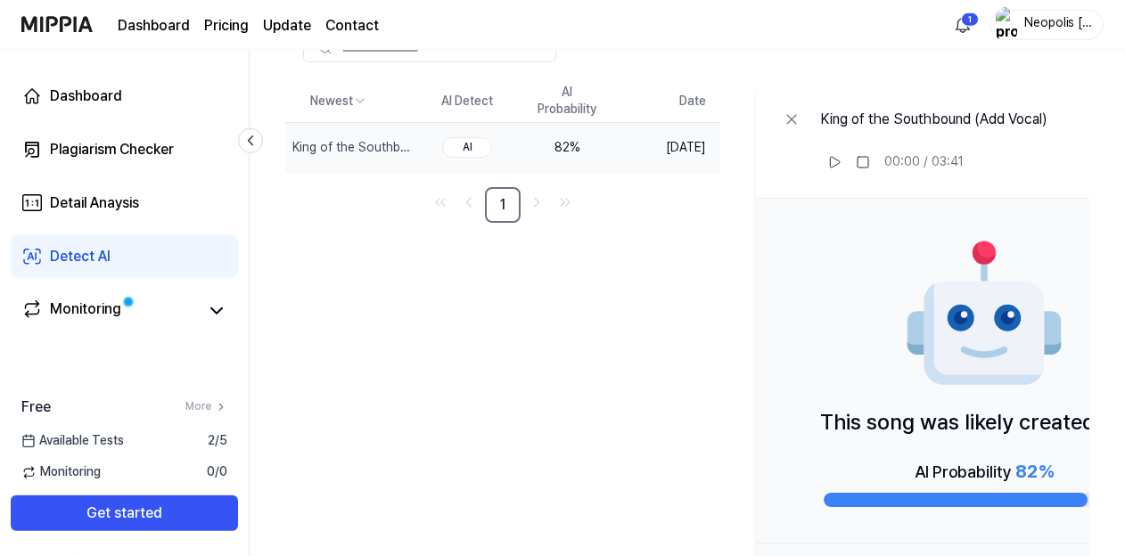
scroll to position [200, 0]
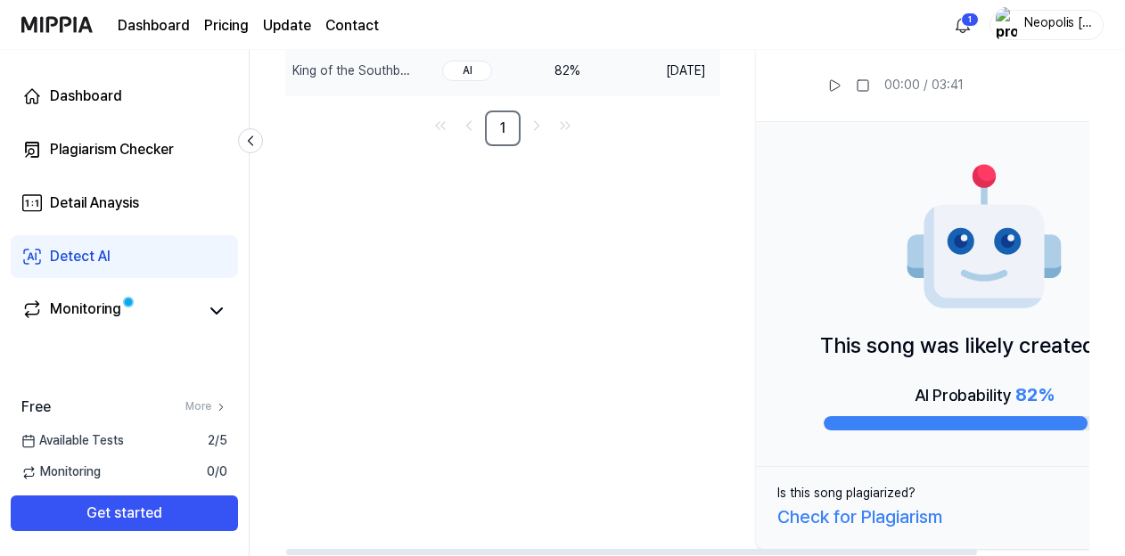
click at [931, 520] on div "Check for Plagiarism" at bounding box center [860, 517] width 165 height 29
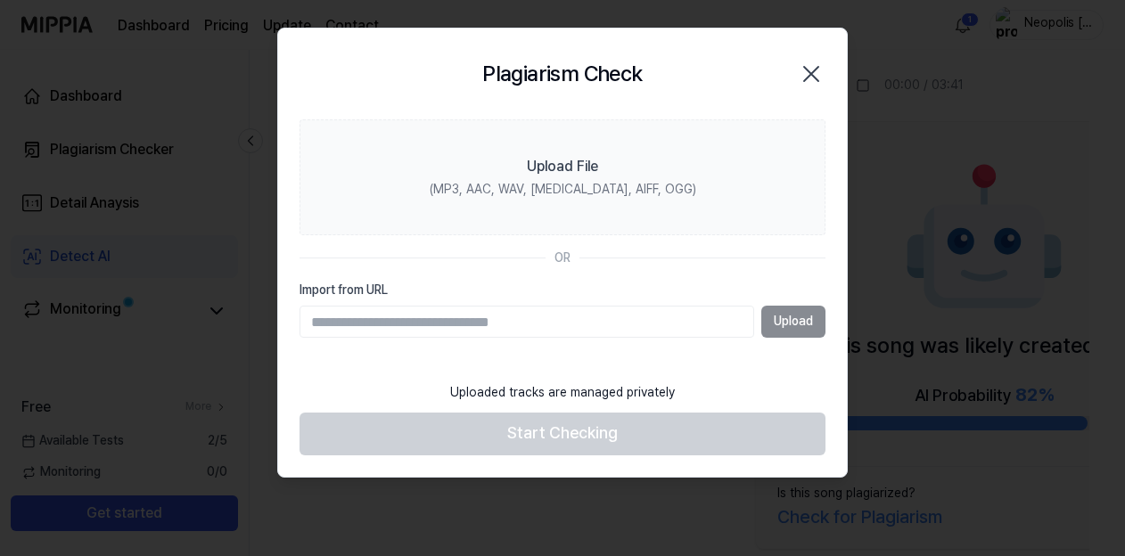
click at [812, 75] on icon "button" at bounding box center [811, 74] width 14 height 14
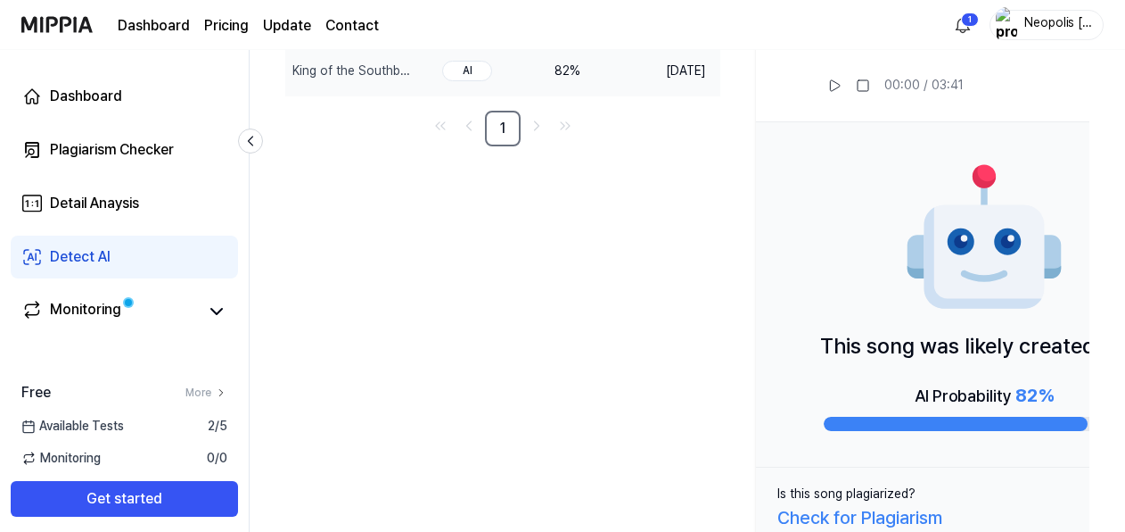
click at [595, 411] on div "Newest AI Detect AI Probability Date King of the Southbound (Add Vocal) Delete …" at bounding box center [752, 280] width 935 height 553
